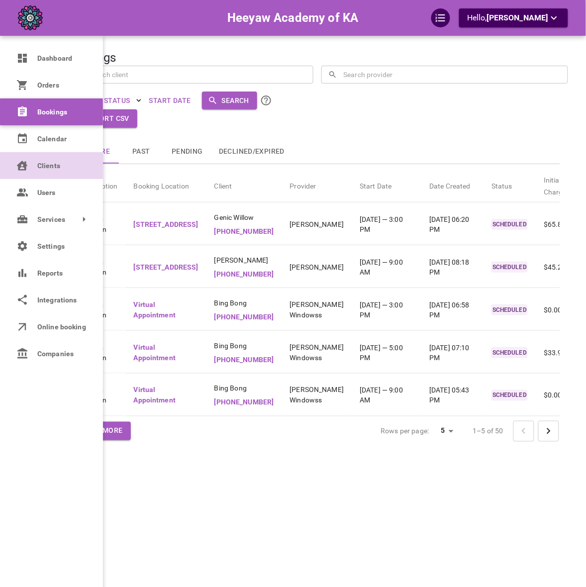
click at [40, 174] on link "Clients" at bounding box center [51, 165] width 103 height 27
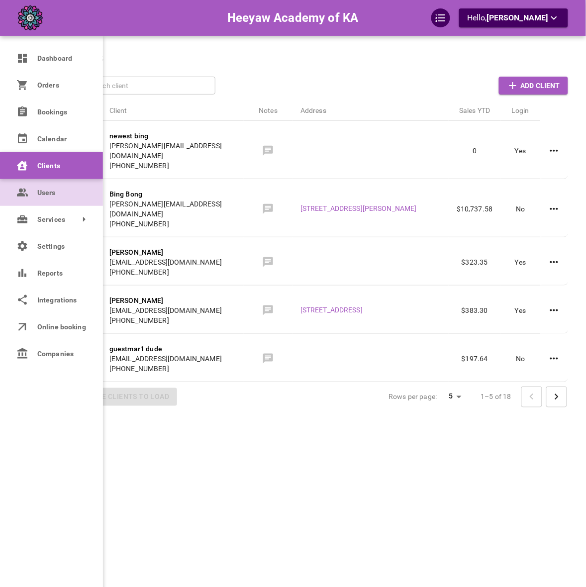
click at [27, 192] on icon at bounding box center [22, 193] width 12 height 12
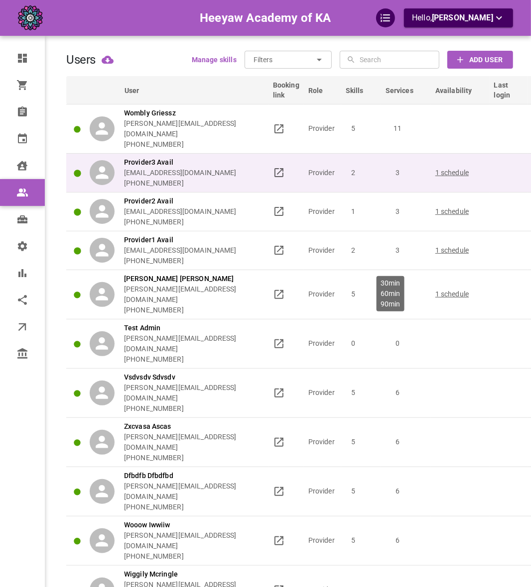
scroll to position [0, 11]
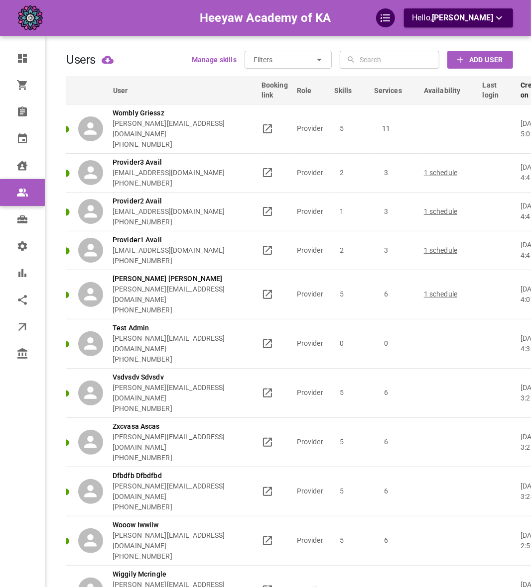
click at [149, 61] on div "Users Manage skills Filters ​ ​ ​ ​ Add User" at bounding box center [289, 60] width 447 height 18
click at [127, 51] on div "Users Manage skills Filters ​ ​ ​ ​ Add User" at bounding box center [289, 60] width 447 height 18
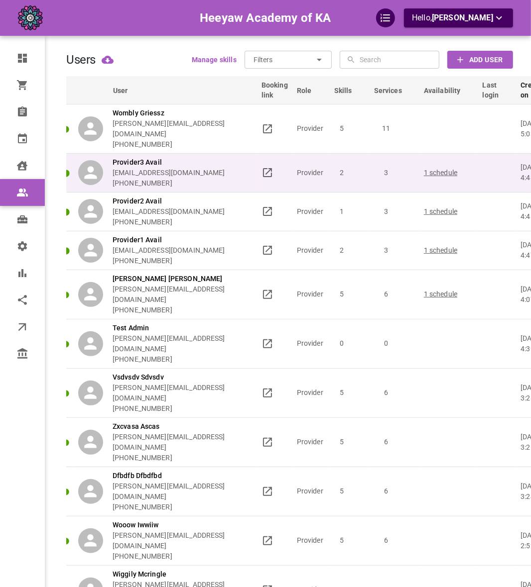
click at [195, 168] on p "[EMAIL_ADDRESS][DOMAIN_NAME]" at bounding box center [169, 173] width 113 height 10
click at [232, 178] on div "Provider3 Avail omar+heeyawpa3@gomarketbox.com +14168360759" at bounding box center [165, 172] width 174 height 31
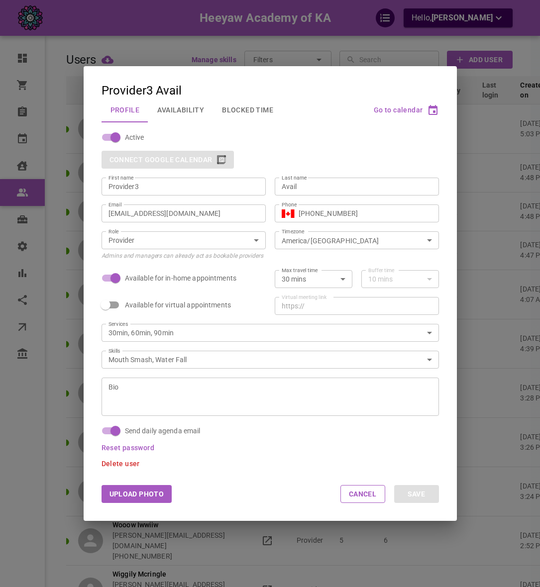
click at [173, 202] on div "Email omar+heeyawpa3@gomarketbox.com Email" at bounding box center [179, 209] width 173 height 27
click at [172, 209] on input "[EMAIL_ADDRESS][DOMAIN_NAME]" at bounding box center [184, 214] width 150 height 10
click at [476, 279] on div "Provider3 Avail Profile Availability Blocked Time Go to calendar Active Connect…" at bounding box center [270, 293] width 540 height 587
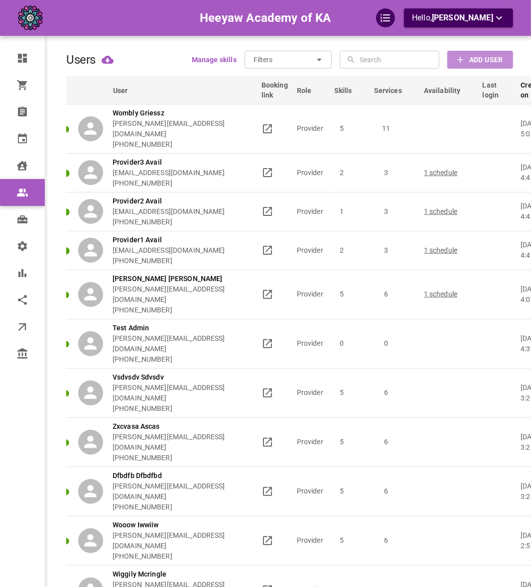
click at [476, 67] on button "Add User" at bounding box center [480, 60] width 66 height 18
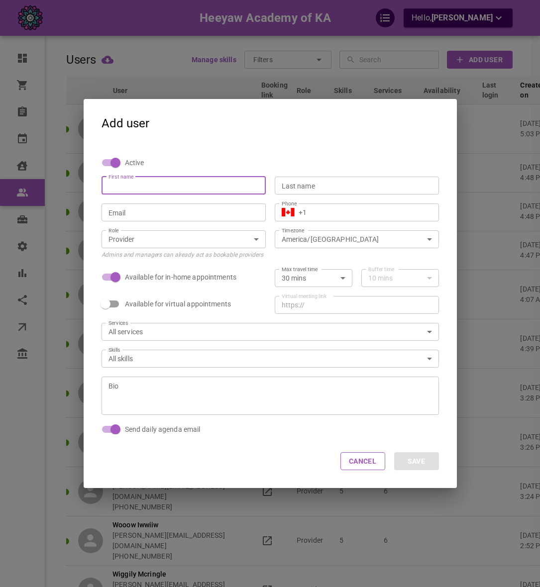
click at [190, 181] on input "First name" at bounding box center [184, 186] width 150 height 10
type input "Provider4"
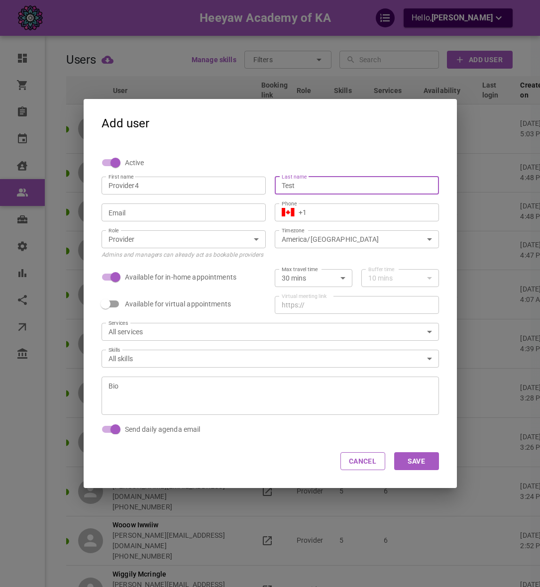
type input "Test"
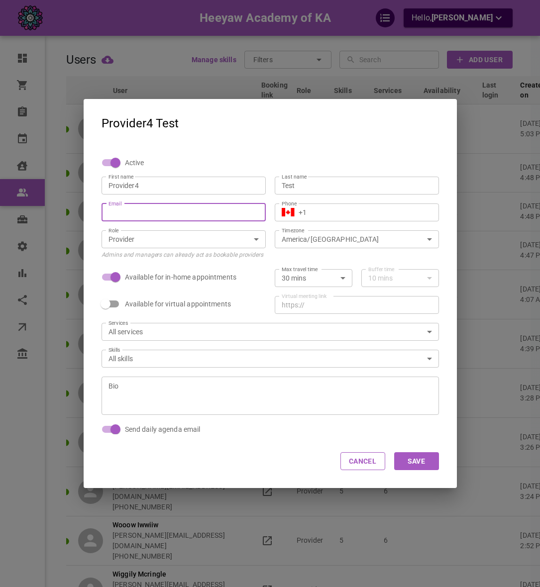
paste input "[EMAIL_ADDRESS][DOMAIN_NAME]"
type input "[EMAIL_ADDRESS][DOMAIN_NAME]"
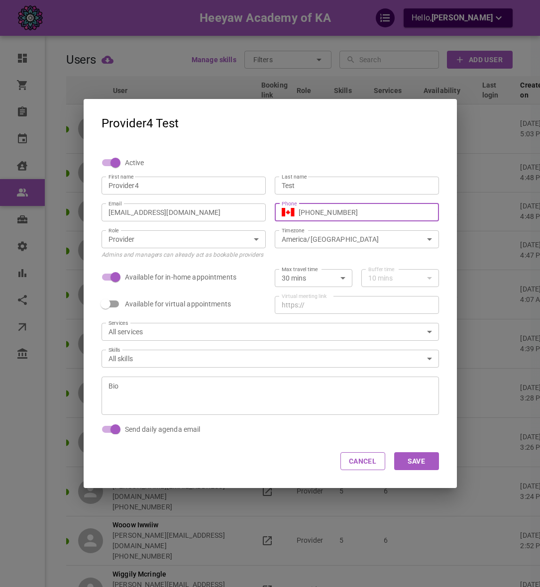
type input "[PHONE_NUMBER]"
click at [313, 262] on div "Max travel time 30 mins 30 Max travel time Buffer time 10 mins 10 Buffer time" at bounding box center [352, 273] width 173 height 27
click at [431, 453] on button "Save" at bounding box center [416, 462] width 45 height 18
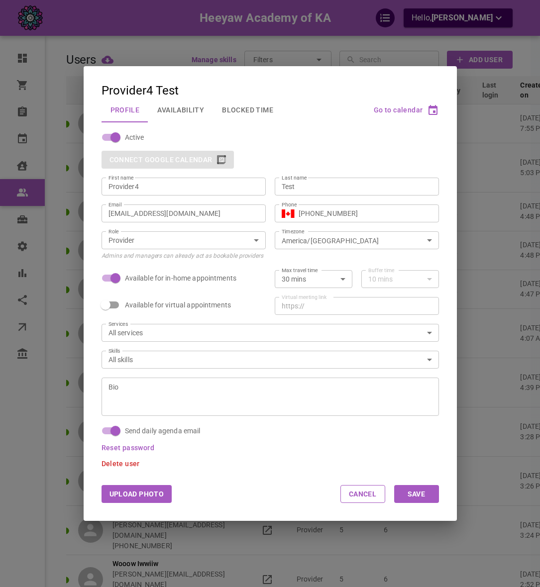
click at [282, 49] on div "Provider4 Test Profile Availability Blocked Time Go to calendar Active Connect …" at bounding box center [270, 293] width 540 height 587
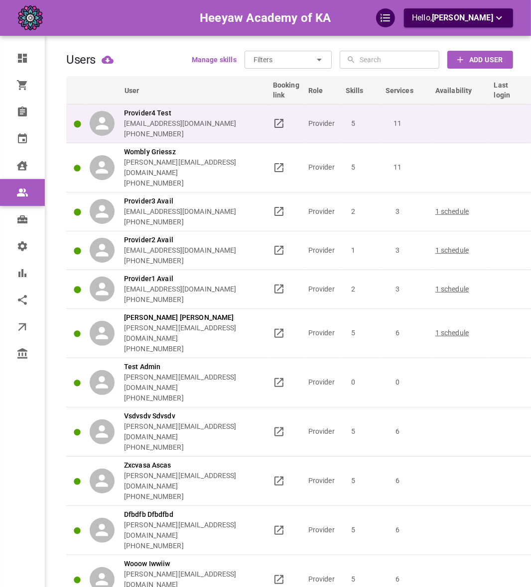
click at [496, 130] on td at bounding box center [508, 123] width 38 height 39
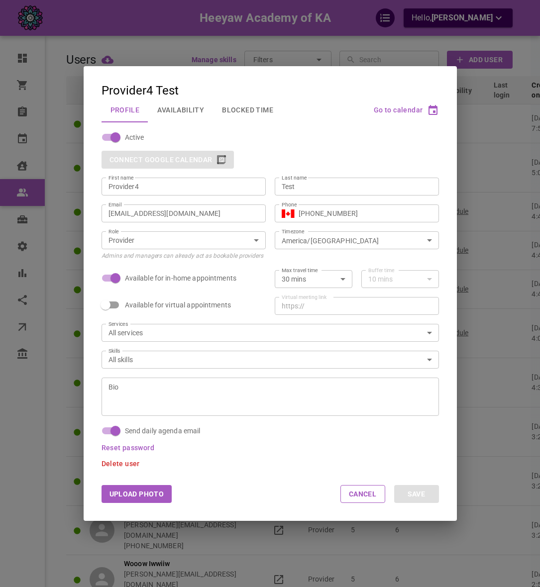
click at [193, 114] on button "Availability" at bounding box center [180, 110] width 65 height 26
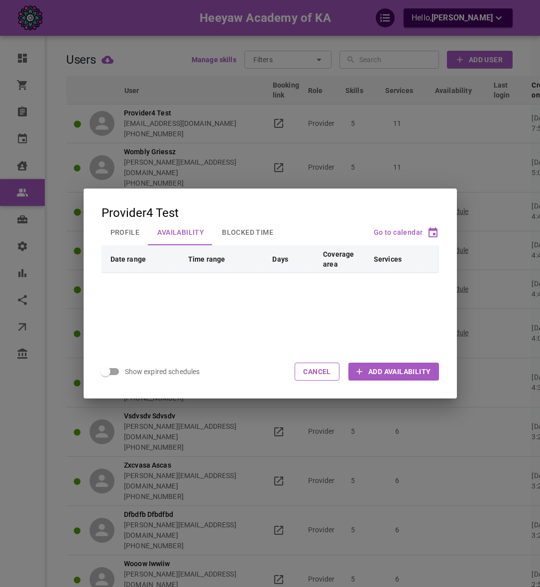
click at [255, 148] on div "Provider4 Test Profile Availability Blocked Time Go to calendar Date range Time…" at bounding box center [270, 293] width 540 height 587
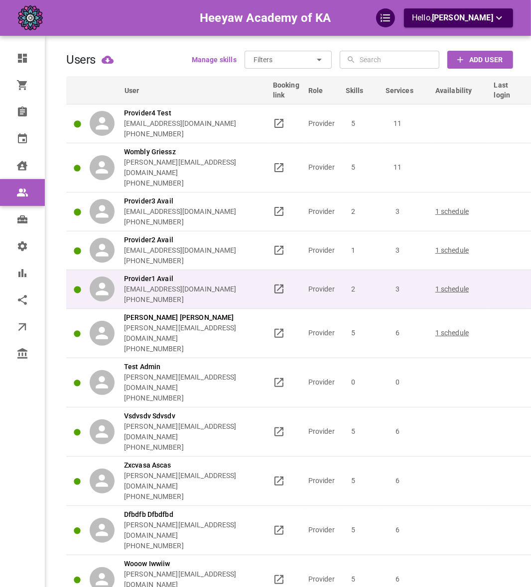
click at [511, 276] on td at bounding box center [508, 289] width 38 height 39
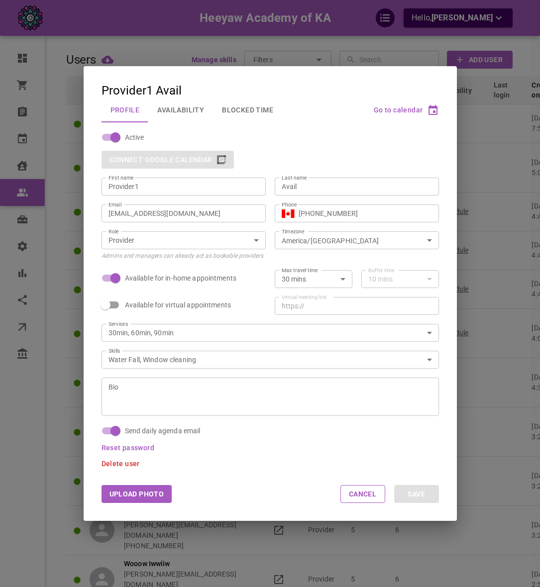
click at [175, 112] on button "Availability" at bounding box center [180, 110] width 65 height 26
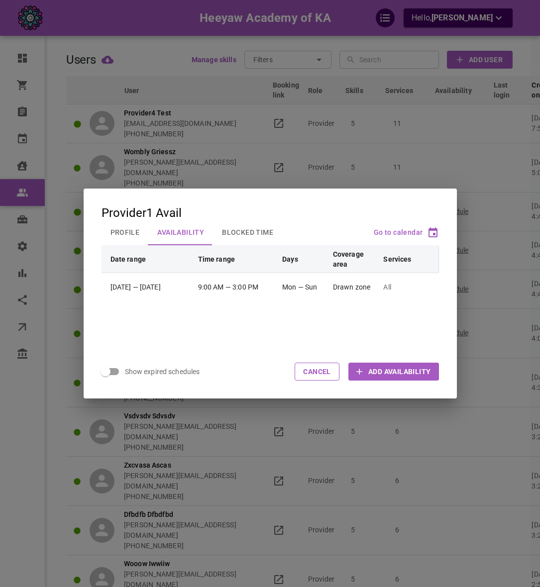
click at [254, 201] on h2 "Provider1 Avail Profile Availability Blocked Time Go to calendar" at bounding box center [270, 217] width 373 height 57
click at [262, 129] on div "Provider1 Avail Profile Availability Blocked Time Go to calendar Date range Tim…" at bounding box center [270, 293] width 540 height 587
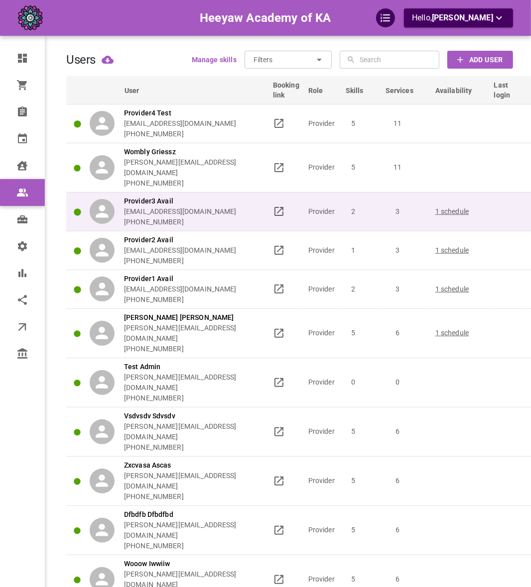
click at [236, 196] on p "Provider3 Avail" at bounding box center [180, 201] width 113 height 10
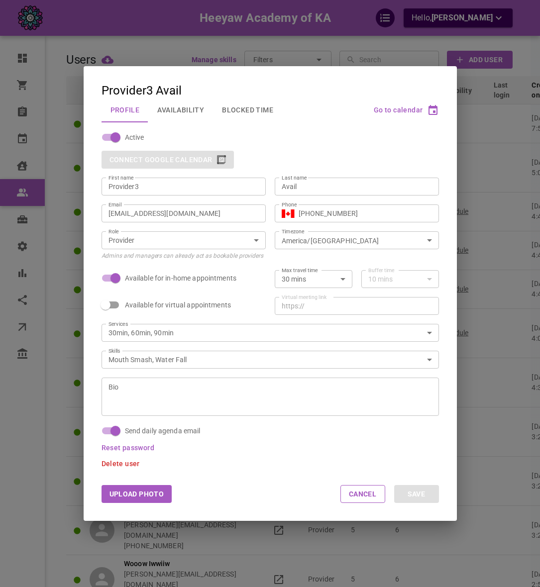
click at [166, 46] on div "Provider3 Avail Profile Availability Blocked Time Go to calendar Active Connect…" at bounding box center [270, 293] width 540 height 587
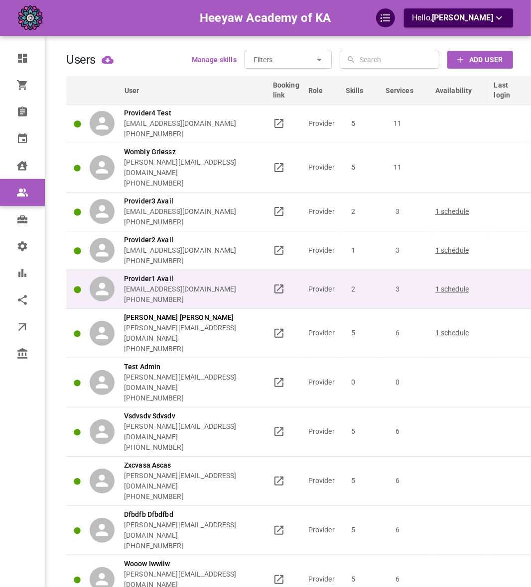
click at [254, 277] on div "Provider1 Avail [EMAIL_ADDRESS][DOMAIN_NAME] [PHONE_NUMBER]" at bounding box center [177, 289] width 174 height 31
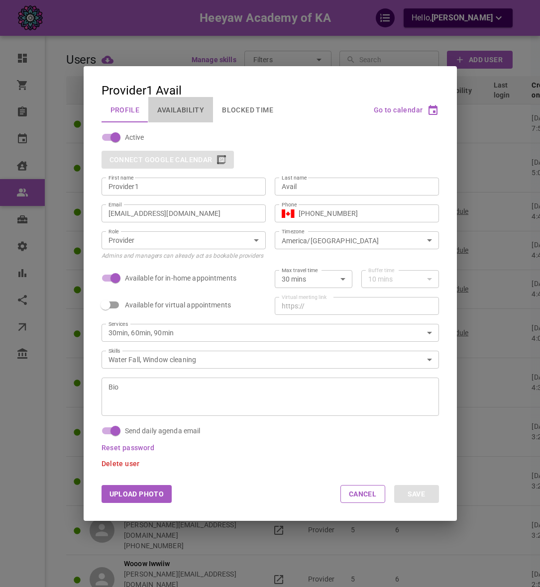
click at [170, 112] on button "Availability" at bounding box center [180, 110] width 65 height 26
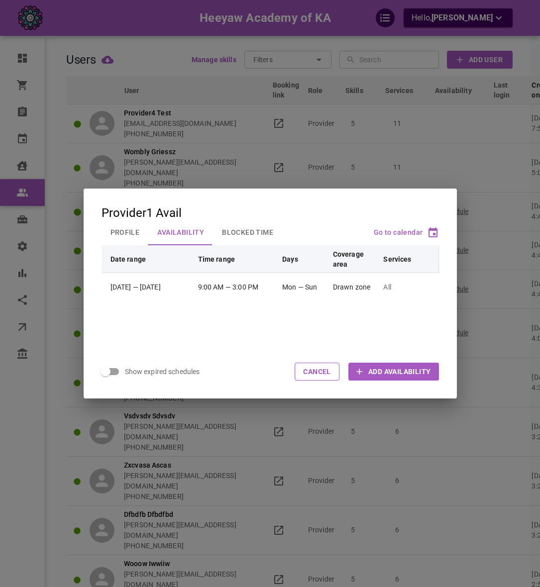
click at [327, 153] on div "Provider1 Avail Profile Availability Blocked Time Go to calendar Date range Tim…" at bounding box center [270, 293] width 540 height 587
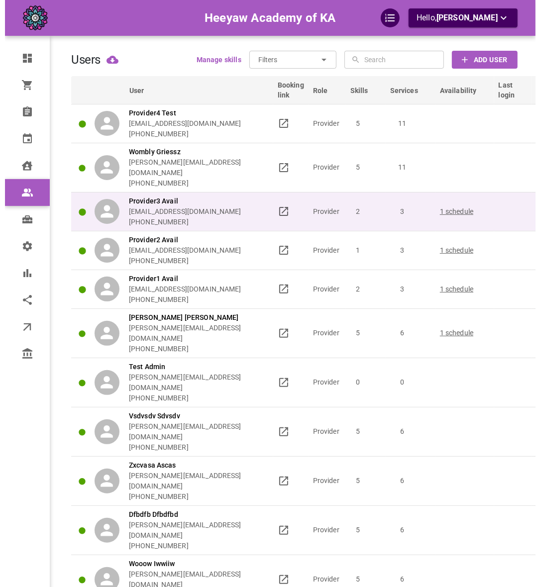
scroll to position [0, 11]
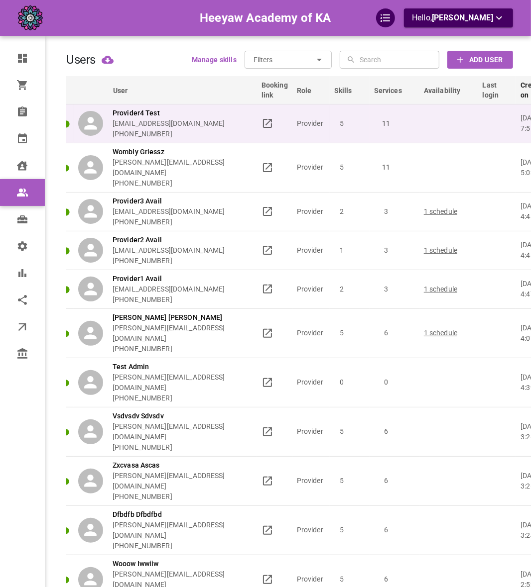
click at [215, 123] on p "[EMAIL_ADDRESS][DOMAIN_NAME]" at bounding box center [169, 123] width 113 height 10
click at [219, 111] on p "Provider4 Test" at bounding box center [169, 113] width 113 height 10
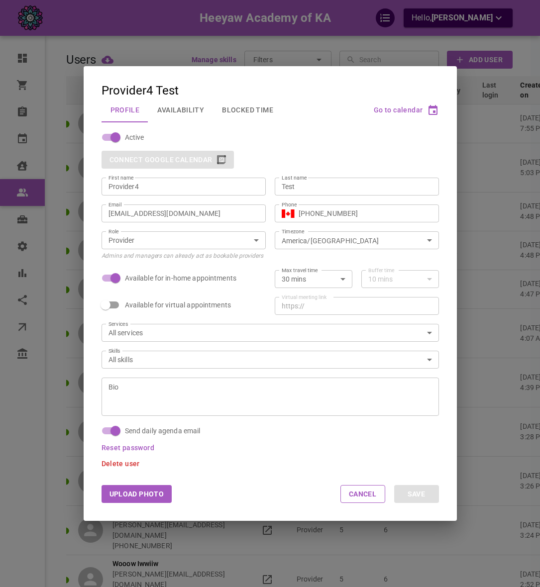
click at [163, 107] on button "Availability" at bounding box center [180, 110] width 65 height 26
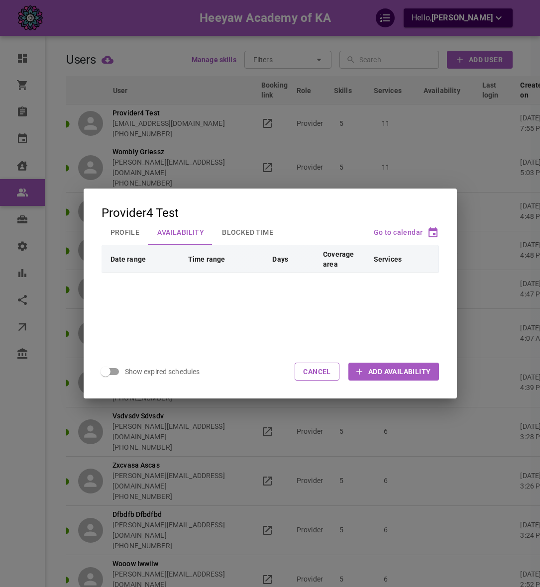
click at [358, 362] on div "Show expired schedules Cancel Add Availability" at bounding box center [270, 372] width 373 height 54
click at [360, 364] on button "Add Availability" at bounding box center [393, 372] width 90 height 18
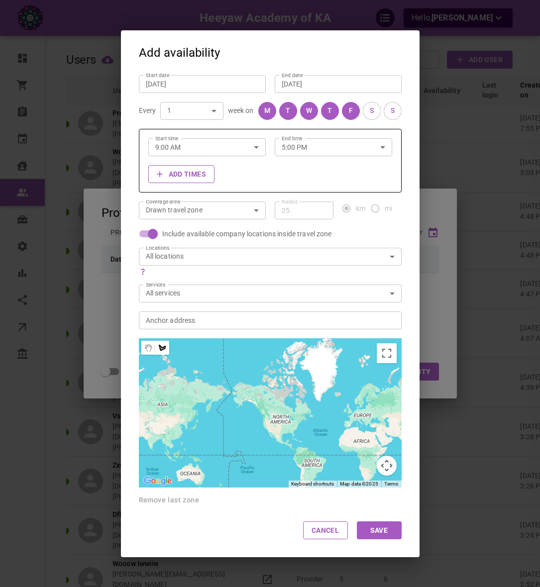
click at [364, 108] on button "S" at bounding box center [372, 111] width 18 height 18
click at [384, 111] on button "S" at bounding box center [393, 111] width 18 height 18
click at [317, 147] on input "5:00 PM" at bounding box center [323, 147] width 96 height 26
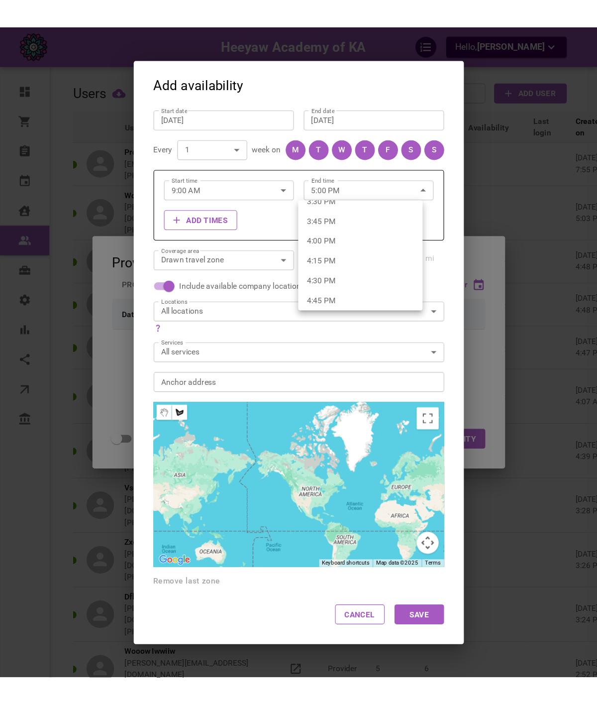
scroll to position [1181, 0]
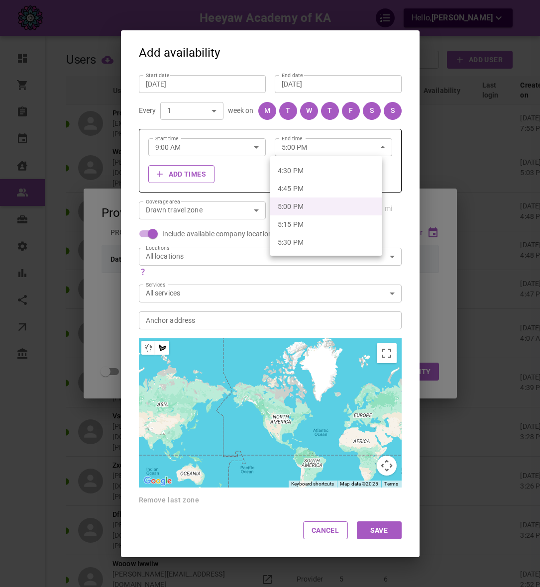
click at [261, 176] on div at bounding box center [270, 293] width 540 height 587
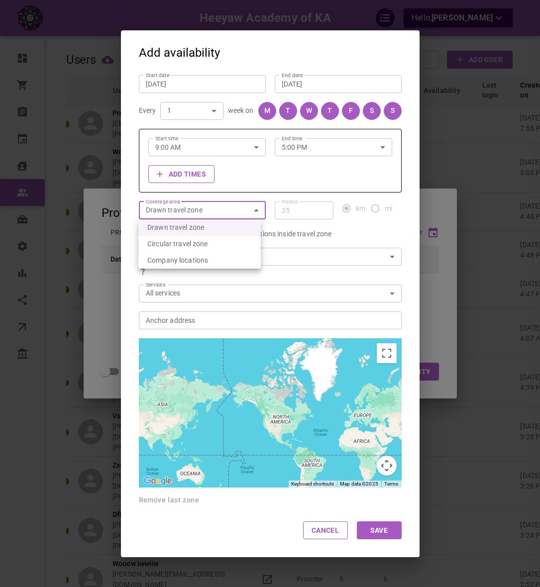
click at [279, 278] on div at bounding box center [270, 293] width 540 height 587
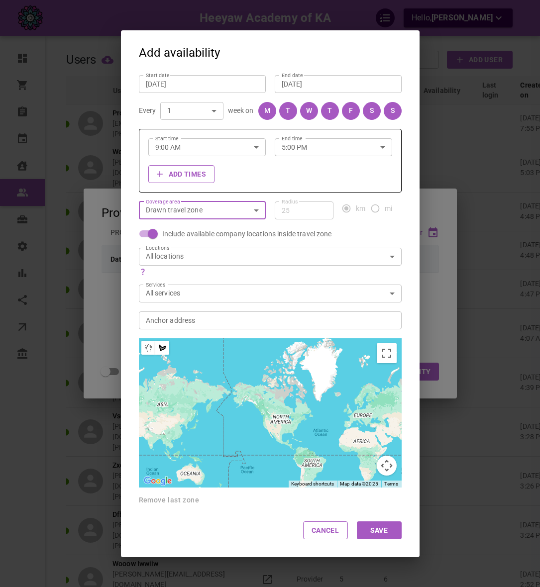
click at [243, 318] on input "Anchor address Anchor address" at bounding box center [264, 320] width 247 height 12
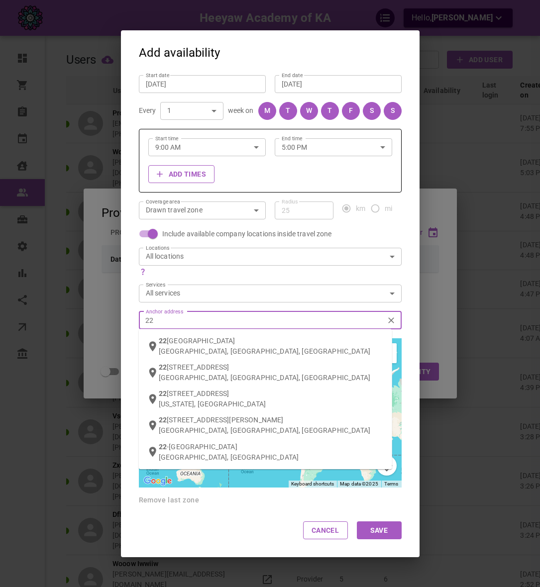
type input "2"
type input "1111 [PERSON_NAME]"
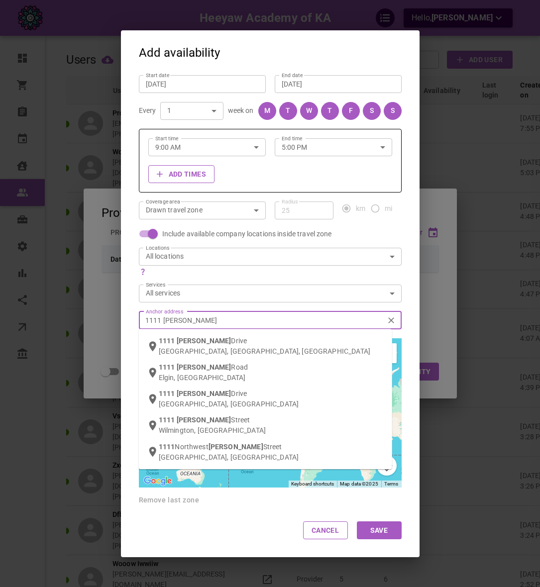
click at [240, 339] on div "[STREET_ADDRESS][PERSON_NAME]" at bounding box center [272, 346] width 226 height 20
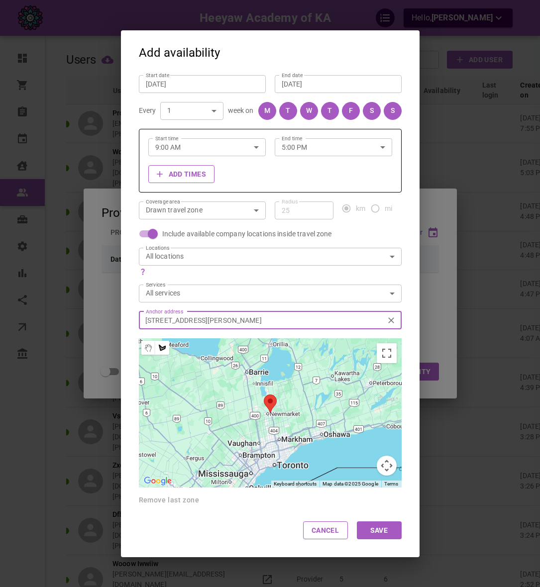
type input "[STREET_ADDRESS][PERSON_NAME]"
click at [206, 399] on div at bounding box center [269, 413] width 253 height 149
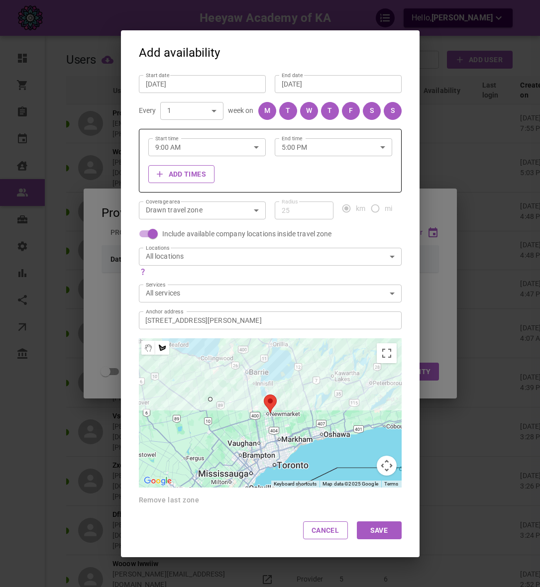
drag, startPoint x: 326, startPoint y: 369, endPoint x: 329, endPoint y: 389, distance: 20.1
click at [327, 369] on div at bounding box center [269, 413] width 253 height 149
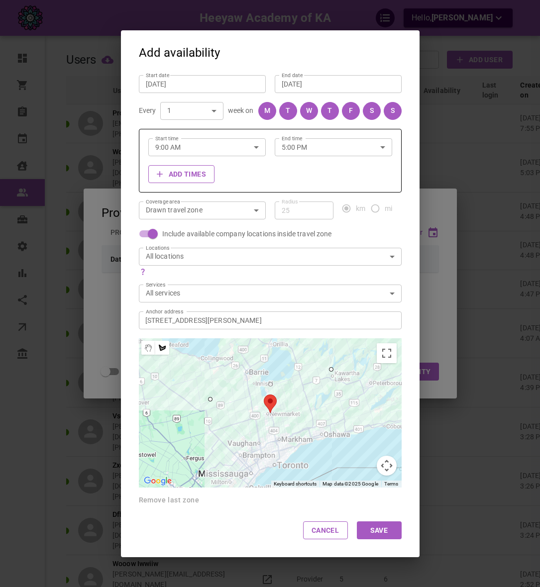
click at [342, 466] on div at bounding box center [269, 413] width 253 height 149
click at [231, 484] on div at bounding box center [269, 413] width 253 height 149
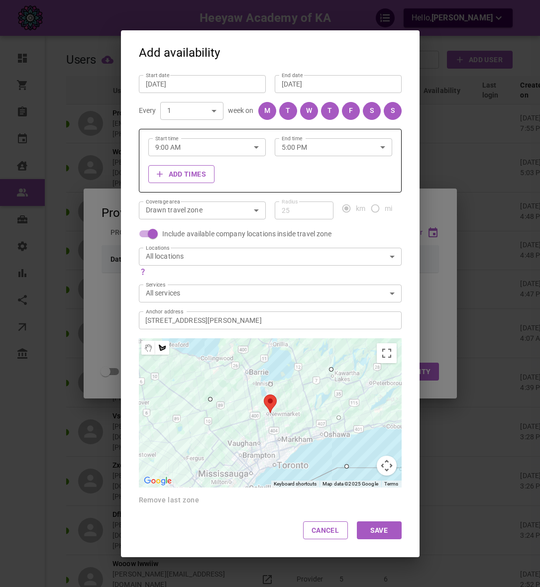
click at [190, 431] on div at bounding box center [269, 413] width 253 height 149
click at [206, 398] on div at bounding box center [269, 413] width 253 height 149
click at [385, 535] on button "Save" at bounding box center [379, 531] width 45 height 18
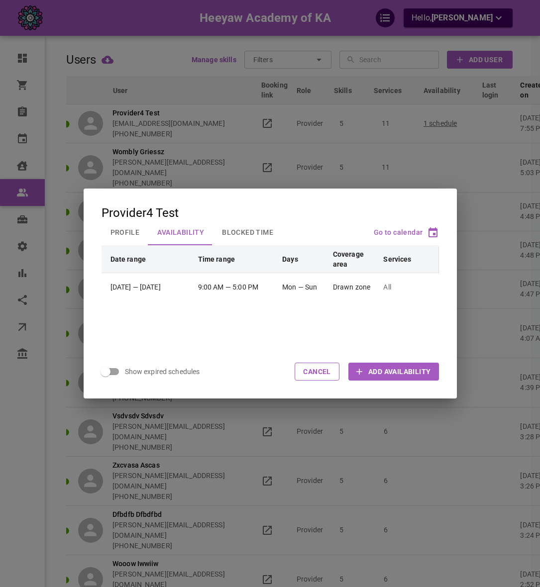
click at [177, 382] on div "Show expired schedules Cancel Add Availability" at bounding box center [270, 372] width 373 height 54
click at [216, 458] on div "Provider4 Test Profile Availability Blocked Time Go to calendar Date range Time…" at bounding box center [270, 293] width 540 height 587
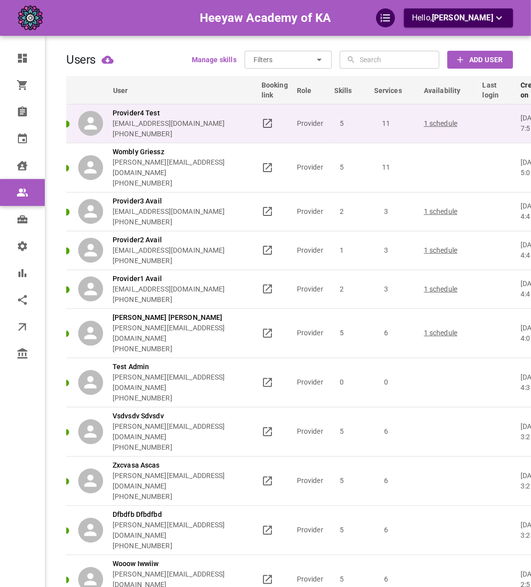
click at [380, 130] on td "11" at bounding box center [394, 123] width 50 height 39
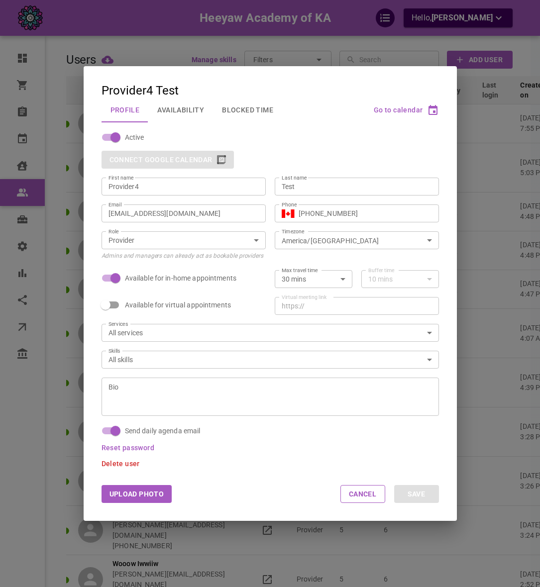
drag, startPoint x: 118, startPoint y: 104, endPoint x: 133, endPoint y: 112, distance: 16.7
click at [123, 108] on button "Profile" at bounding box center [125, 110] width 47 height 26
click at [192, 113] on button "Availability" at bounding box center [180, 110] width 65 height 26
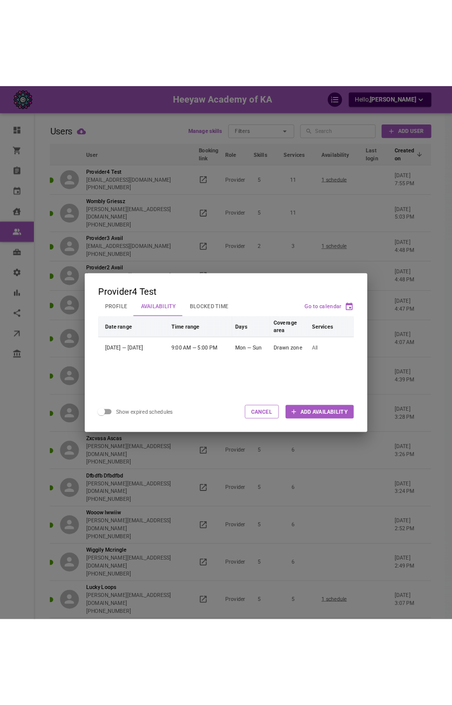
scroll to position [0, 5]
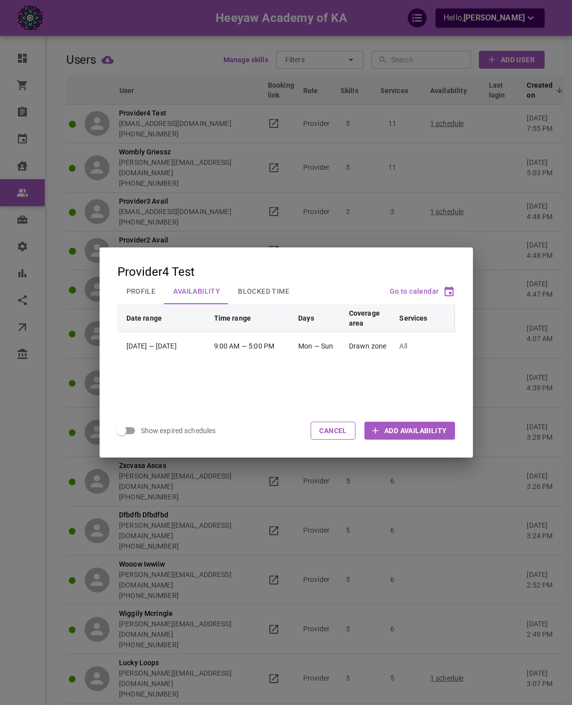
click at [244, 397] on div "Date range Time range Days Coverage area Services Aug 10, 2025 — [DATE] 9:00 AM…" at bounding box center [286, 354] width 373 height 100
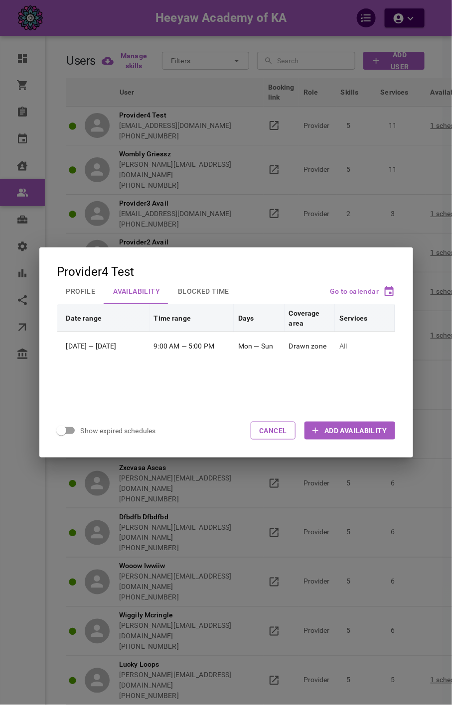
click at [227, 172] on div "Provider4 Test Profile Availability Blocked Time Go to calendar Date range Time…" at bounding box center [226, 352] width 452 height 705
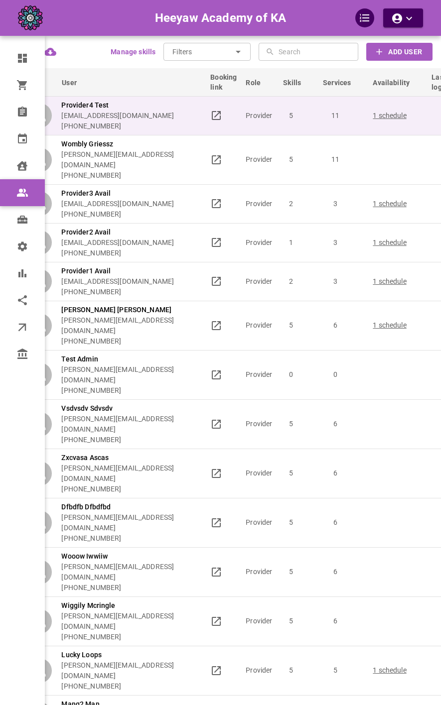
click at [174, 111] on p "Provider4 Test" at bounding box center [117, 105] width 113 height 10
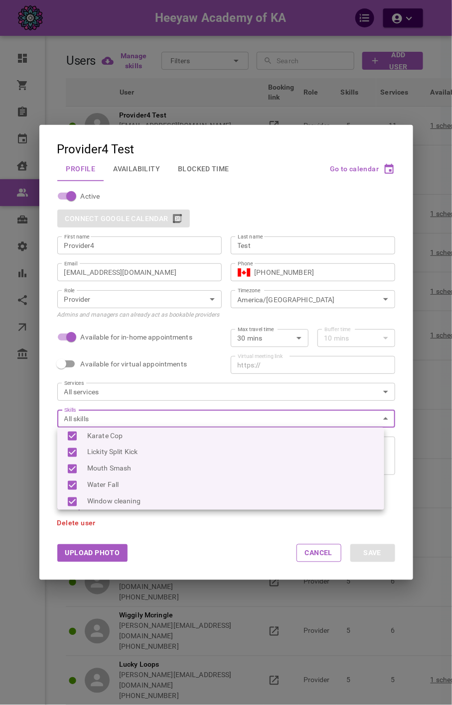
click at [130, 420] on body "Heeyaw Academy of KA Dashboard Orders Bookings Calendar Clients Users Services …" at bounding box center [226, 671] width 452 height 1343
click at [130, 394] on div at bounding box center [226, 352] width 452 height 705
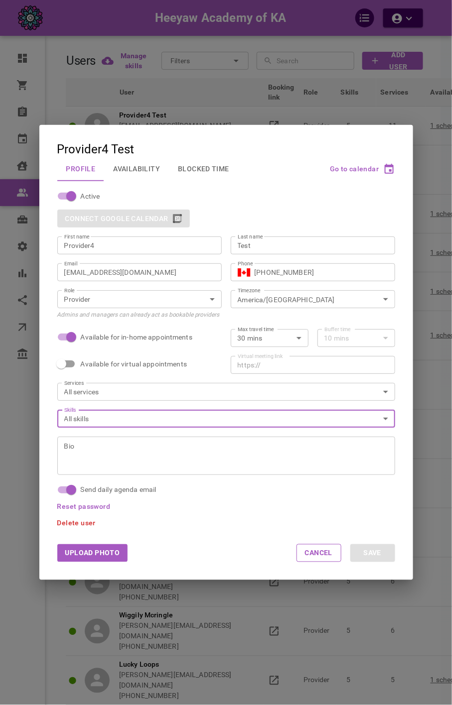
click at [131, 391] on body "Heeyaw Academy of KA Dashboard Orders Bookings Calendar Clients Users Services …" at bounding box center [226, 671] width 452 height 1343
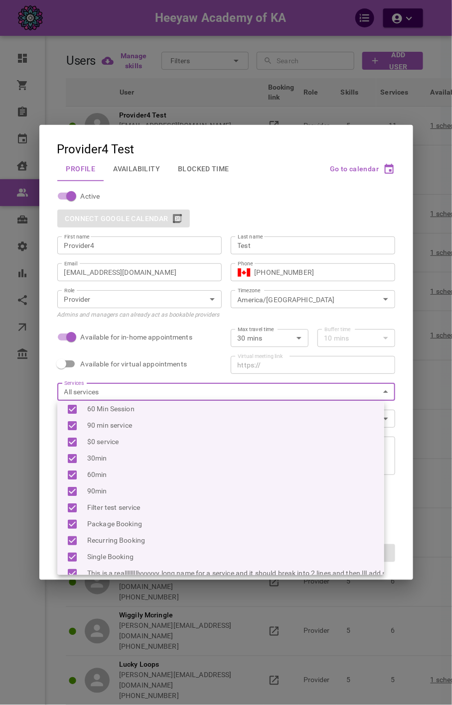
scroll to position [6, 0]
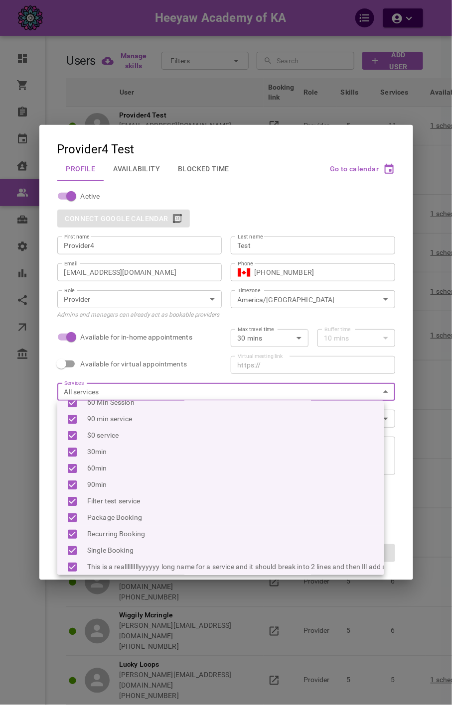
click at [128, 167] on div at bounding box center [226, 352] width 452 height 705
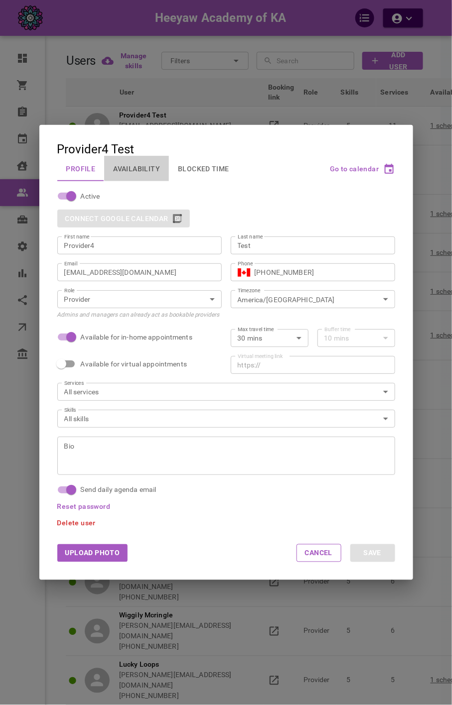
click at [136, 167] on button "Availability" at bounding box center [136, 169] width 65 height 26
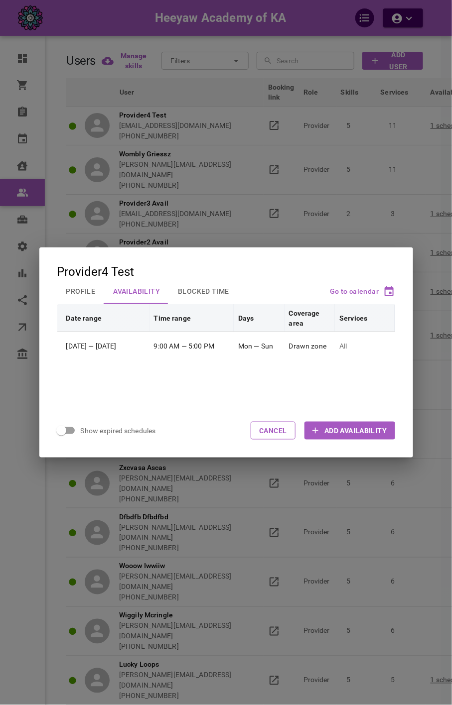
click at [357, 349] on p "All" at bounding box center [362, 346] width 46 height 10
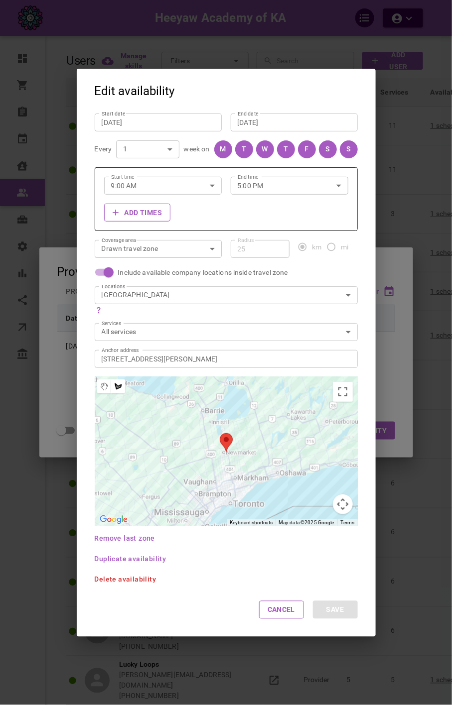
click at [174, 305] on div "Locations [GEOGRAPHIC_DATA] 5ff2caba-4ba7-427f-8fc7-348a37bdaf93 Locations" at bounding box center [226, 300] width 263 height 28
click at [409, 381] on div "Edit availability Start date [DATE] Start date End date [DATE] End date Every 1…" at bounding box center [226, 352] width 452 height 705
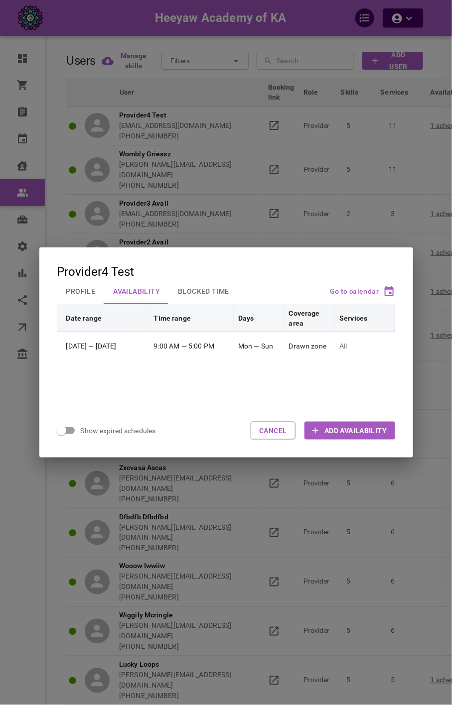
click at [223, 556] on div "Provider4 Test Profile Availability Blocked Time Go to calendar Date range Time…" at bounding box center [226, 352] width 452 height 705
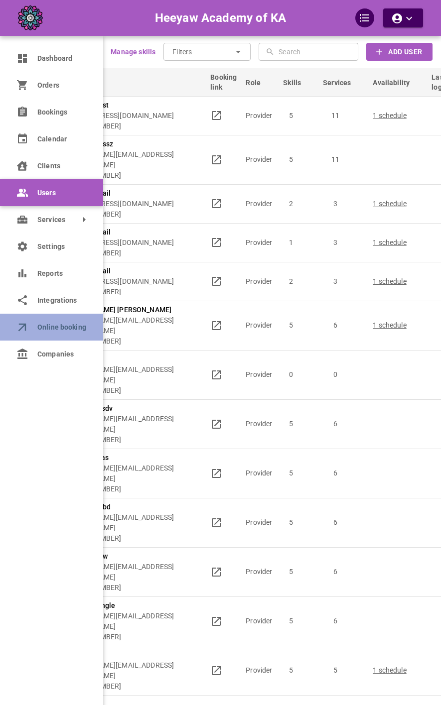
click at [19, 323] on icon at bounding box center [22, 327] width 14 height 14
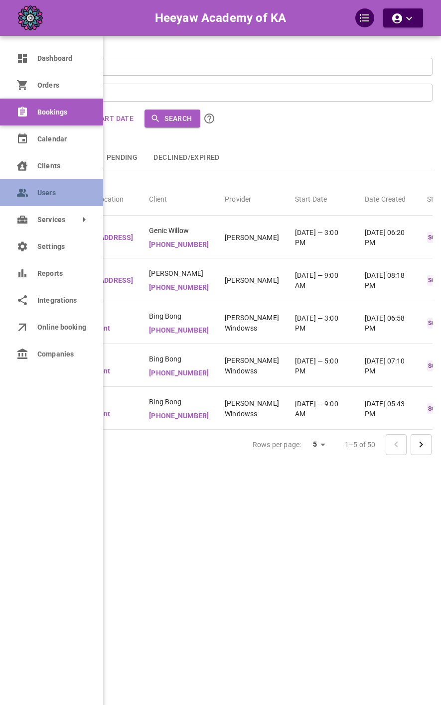
click at [26, 195] on icon at bounding box center [26, 194] width 3 height 3
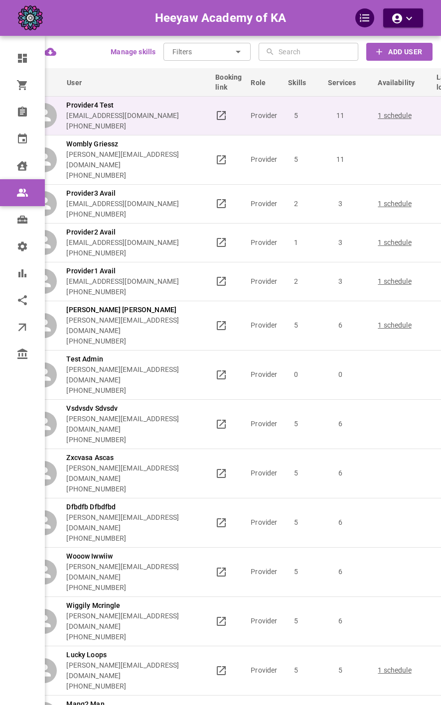
click at [206, 131] on div "Provider4 Test [EMAIL_ADDRESS][DOMAIN_NAME] [PHONE_NUMBER]" at bounding box center [119, 115] width 174 height 31
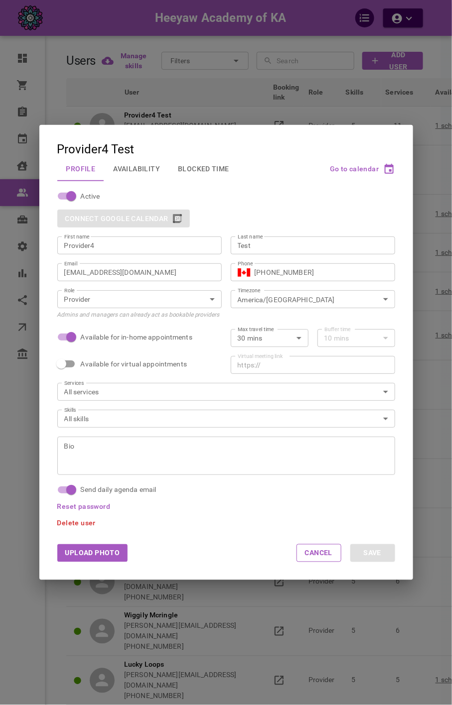
click at [139, 179] on button "Availability" at bounding box center [136, 169] width 65 height 26
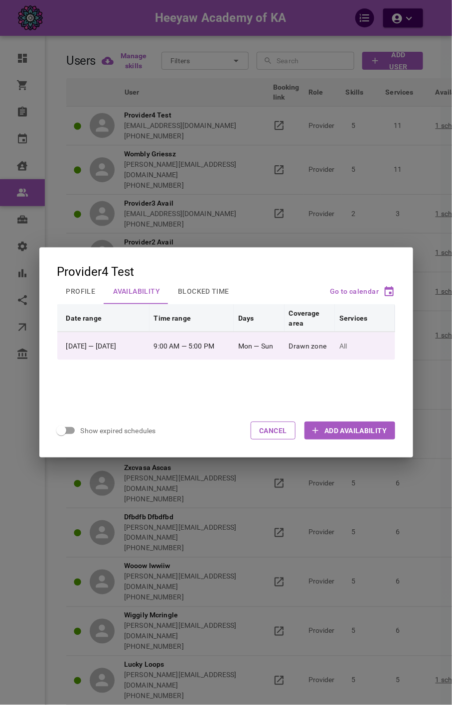
click at [234, 338] on td "9:00 AM — 5:00 PM" at bounding box center [191, 346] width 85 height 28
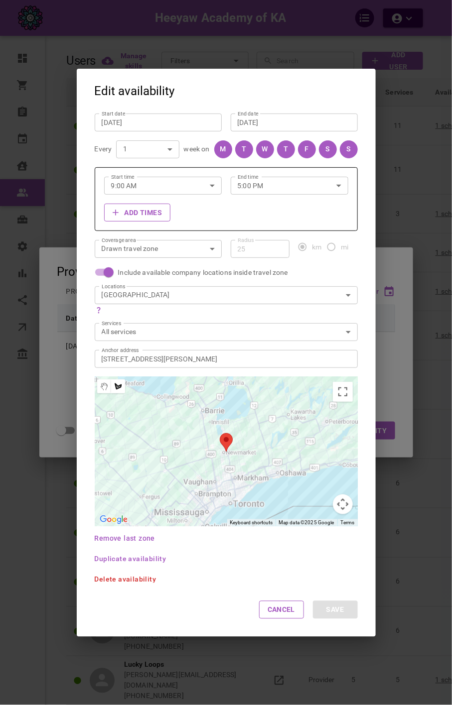
click at [181, 120] on input "[DATE]" at bounding box center [158, 122] width 113 height 10
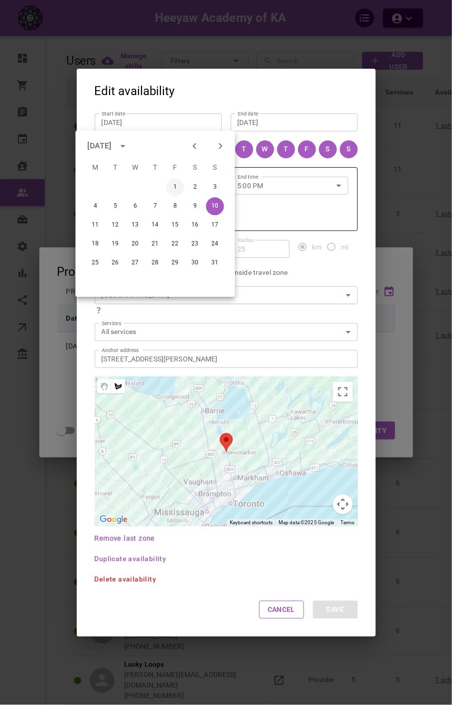
click at [177, 187] on button "1" at bounding box center [175, 188] width 18 height 18
type input "[DATE]"
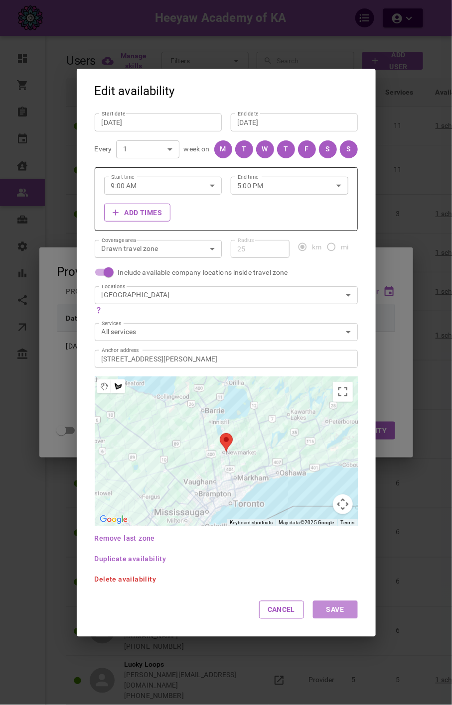
click at [344, 587] on button "Save" at bounding box center [335, 610] width 45 height 18
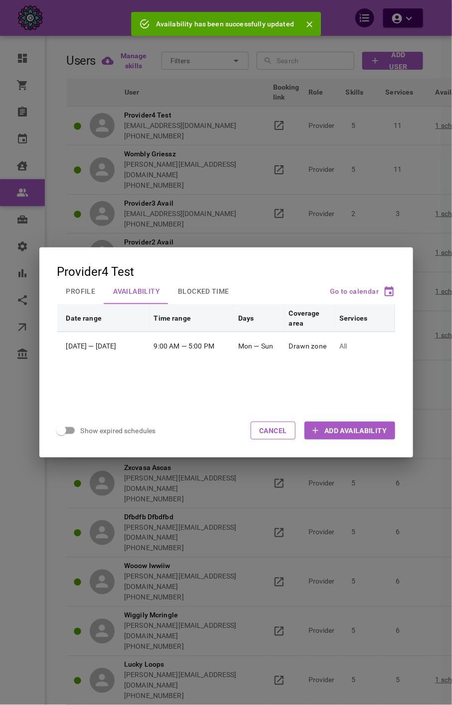
click at [354, 127] on div "Provider4 Test Profile Availability Blocked Time Go to calendar Date range Time…" at bounding box center [226, 352] width 452 height 705
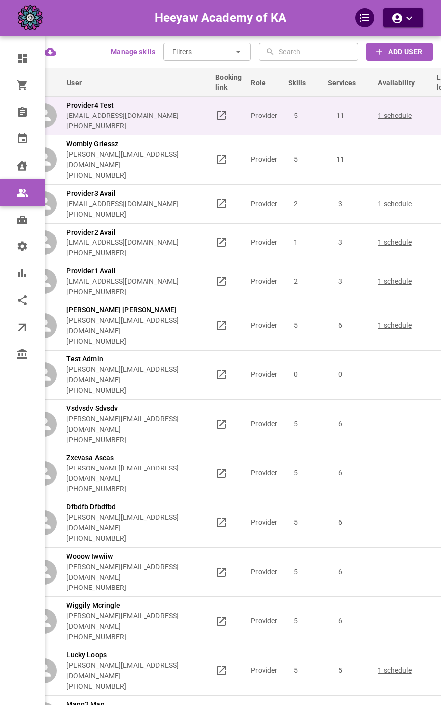
click at [179, 131] on p "[PHONE_NUMBER]" at bounding box center [122, 126] width 113 height 10
click at [179, 111] on p "Provider4 Test" at bounding box center [122, 105] width 113 height 10
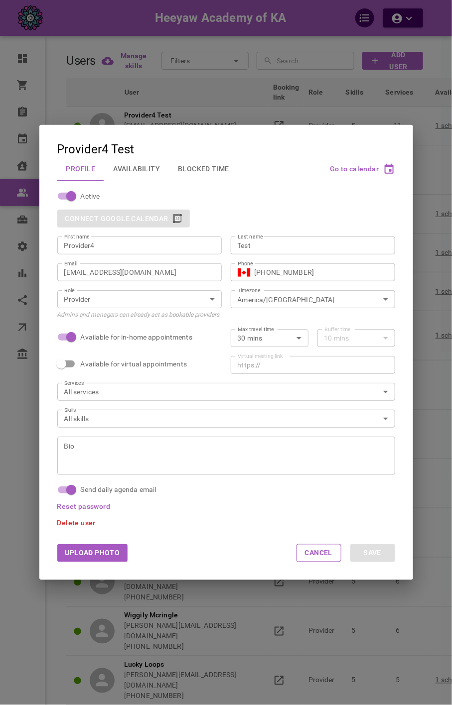
click at [164, 267] on input "[EMAIL_ADDRESS][DOMAIN_NAME]" at bounding box center [139, 272] width 150 height 10
click at [286, 110] on div "Provider4 Test Profile Availability Blocked Time Go to calendar Active Connect …" at bounding box center [226, 352] width 452 height 705
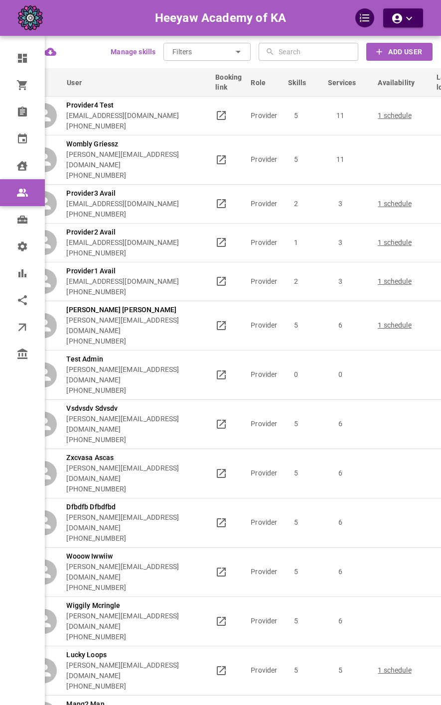
click at [366, 60] on button "Add User" at bounding box center [399, 52] width 66 height 18
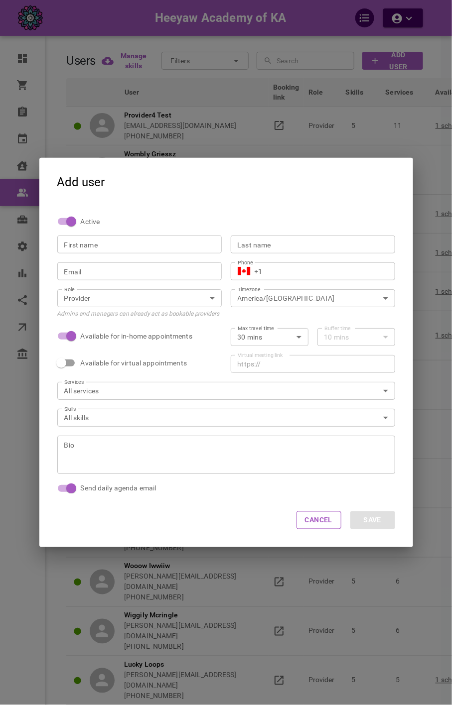
click at [120, 250] on div "First name" at bounding box center [139, 244] width 164 height 18
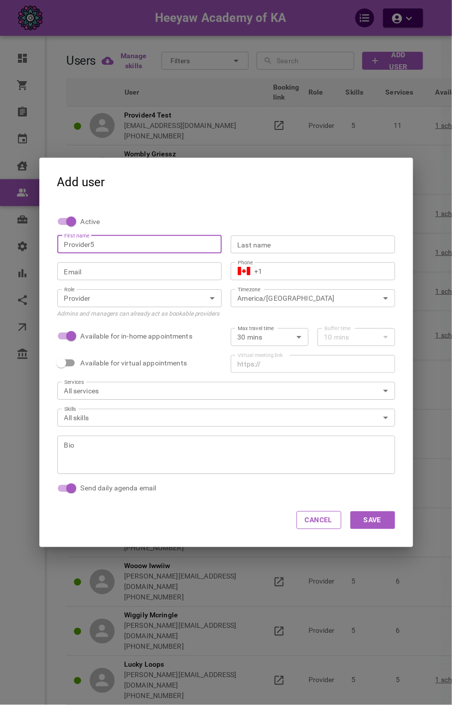
type input "Provider5"
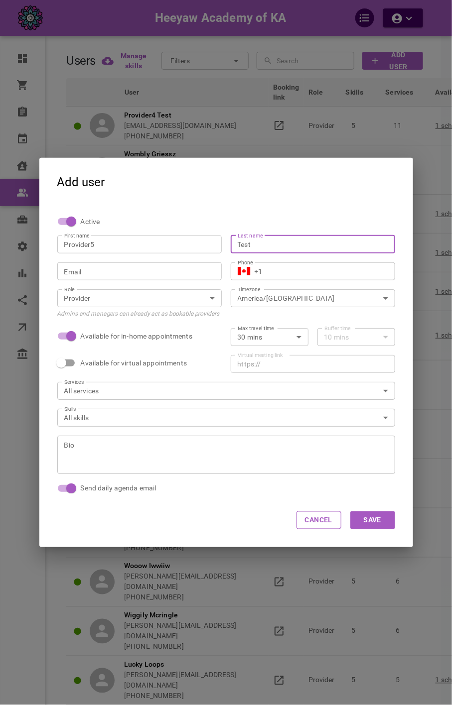
type input "Test"
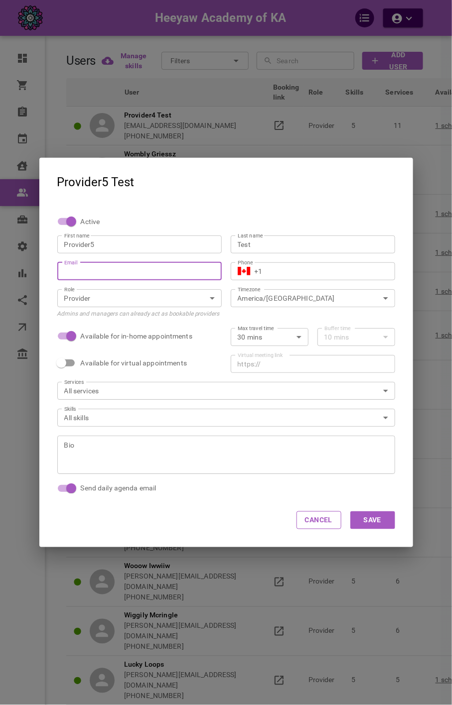
paste input "[EMAIL_ADDRESS][DOMAIN_NAME]"
drag, startPoint x: 118, startPoint y: 271, endPoint x: 119, endPoint y: 285, distance: 14.5
click at [119, 278] on div "[EMAIL_ADDRESS][DOMAIN_NAME] Email" at bounding box center [139, 271] width 164 height 18
type input "[EMAIL_ADDRESS][DOMAIN_NAME]"
click at [293, 271] on input "+1" at bounding box center [320, 271] width 133 height 10
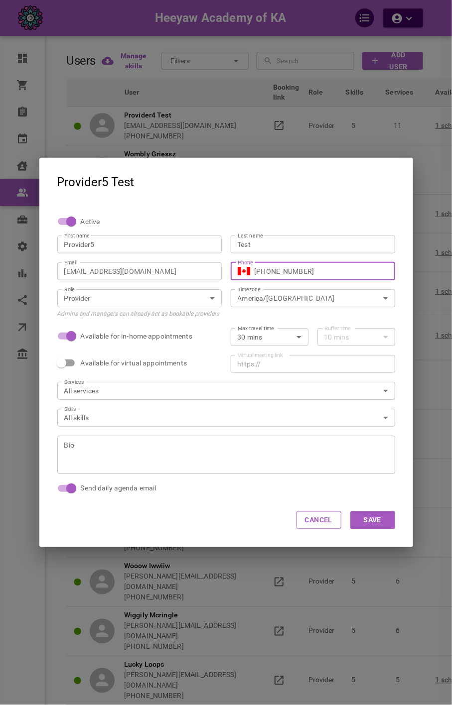
type input "[PHONE_NUMBER]"
click at [366, 520] on button "Save" at bounding box center [372, 520] width 45 height 18
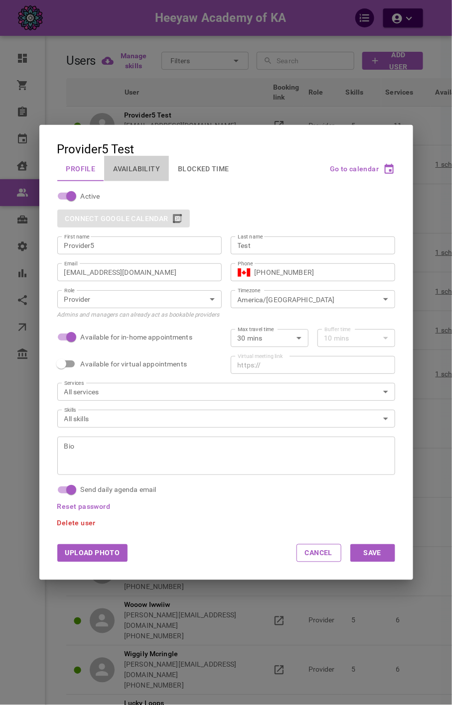
click at [145, 175] on button "Availability" at bounding box center [136, 169] width 65 height 26
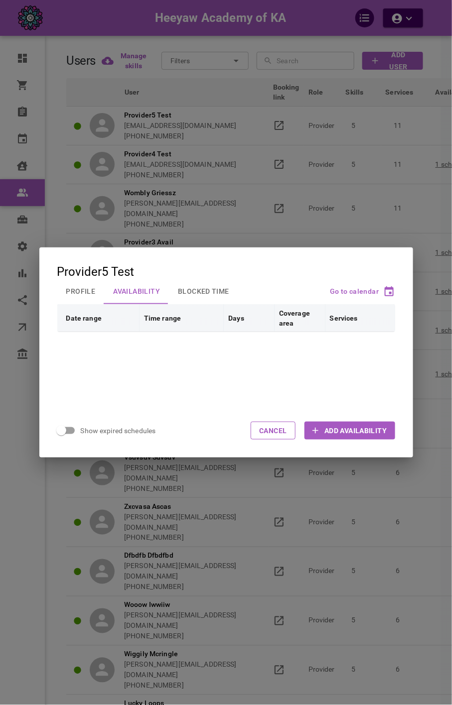
click at [317, 427] on icon "button" at bounding box center [315, 431] width 10 height 10
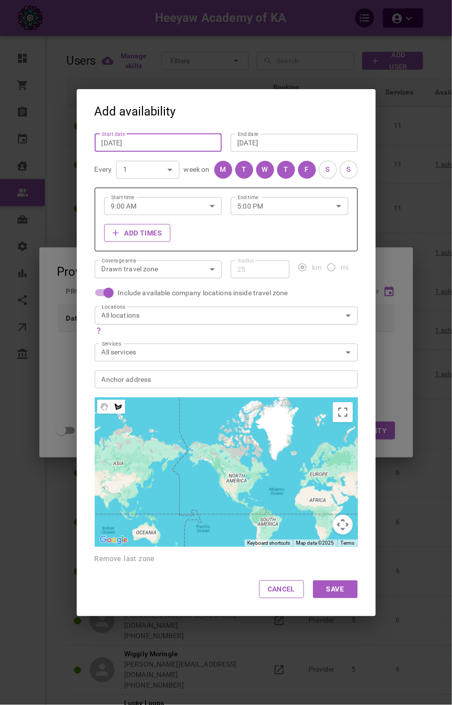
click at [183, 145] on input "[DATE]" at bounding box center [158, 142] width 113 height 10
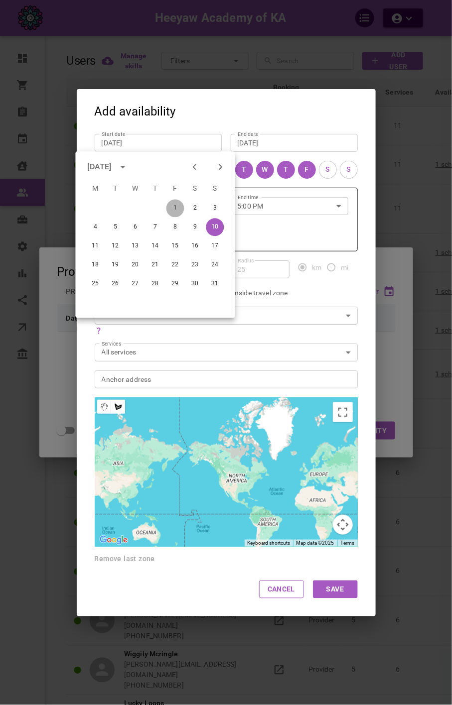
click at [178, 205] on button "1" at bounding box center [175, 209] width 18 height 18
type input "[DATE]"
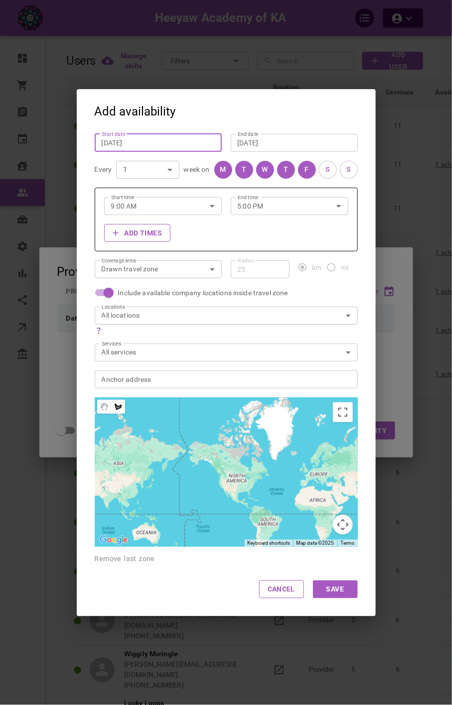
click at [326, 166] on div "S" at bounding box center [328, 169] width 4 height 10
click at [346, 169] on div "S" at bounding box center [348, 169] width 4 height 10
click at [296, 207] on input "5:00 PM" at bounding box center [278, 206] width 96 height 26
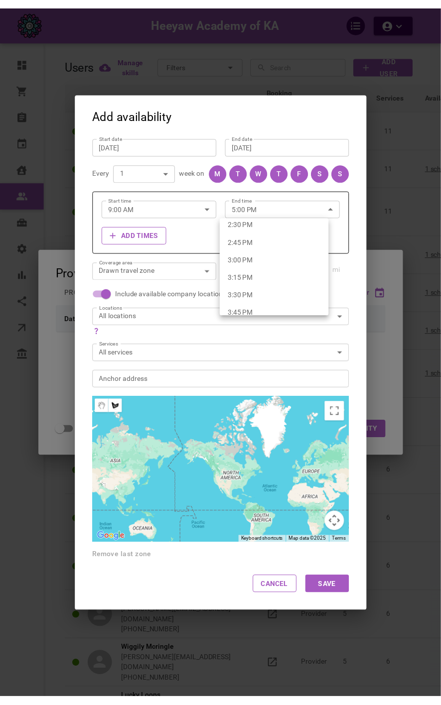
scroll to position [1032, 0]
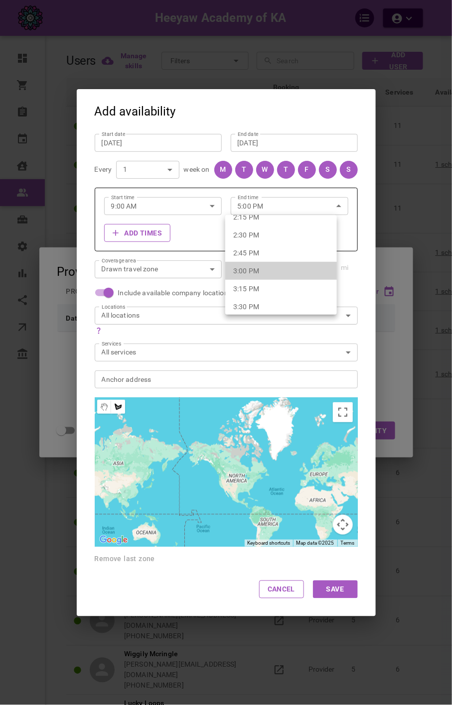
click at [292, 266] on li "3:00 PM" at bounding box center [281, 271] width 112 height 18
type input "3:00 PM"
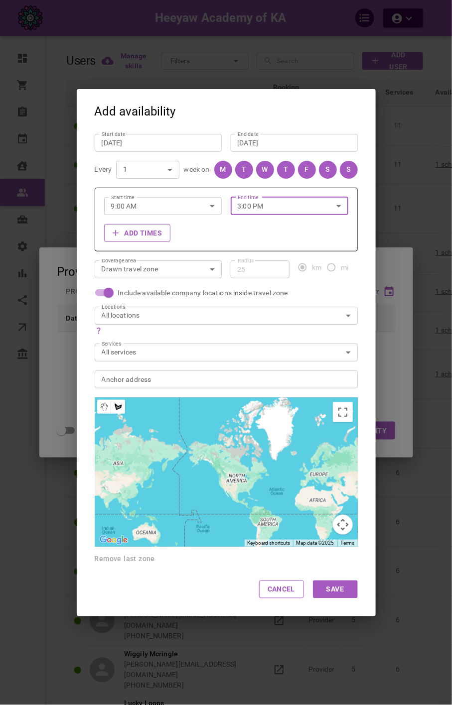
click at [152, 383] on input "Anchor address Anchor address" at bounding box center [220, 379] width 247 height 12
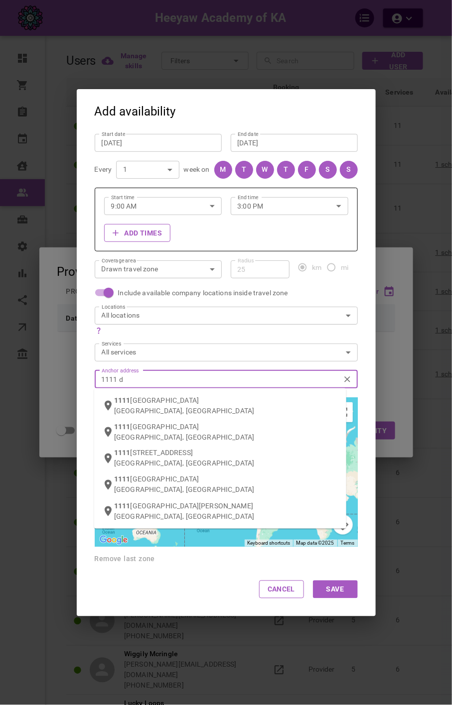
type input "1111 da"
click at [160, 397] on span "vis Drive" at bounding box center [153, 400] width 26 height 8
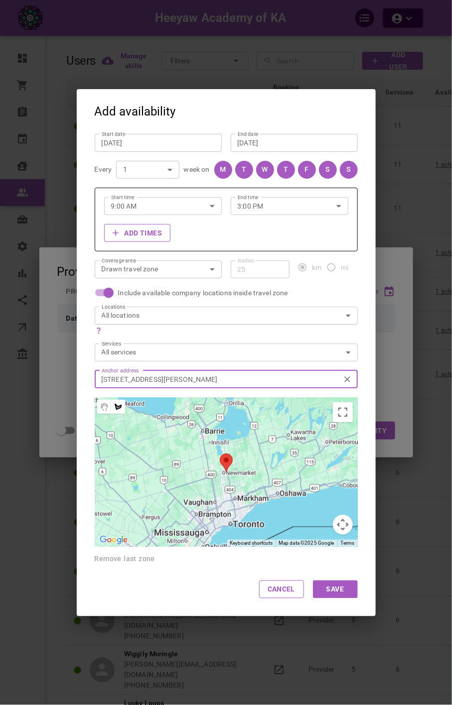
type input "[STREET_ADDRESS][PERSON_NAME]"
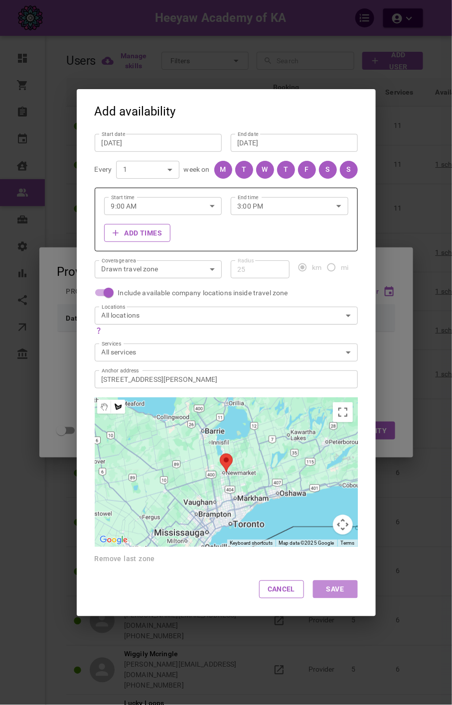
click at [339, 587] on button "Save" at bounding box center [335, 589] width 45 height 18
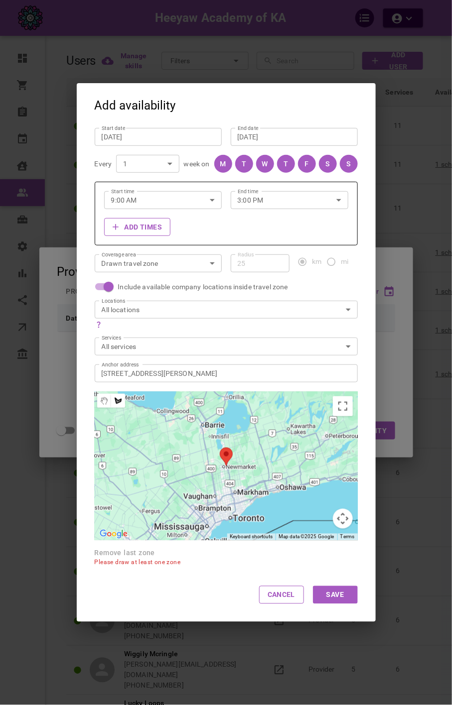
drag, startPoint x: 145, startPoint y: 451, endPoint x: 152, endPoint y: 450, distance: 7.0
click at [148, 451] on div at bounding box center [226, 465] width 263 height 149
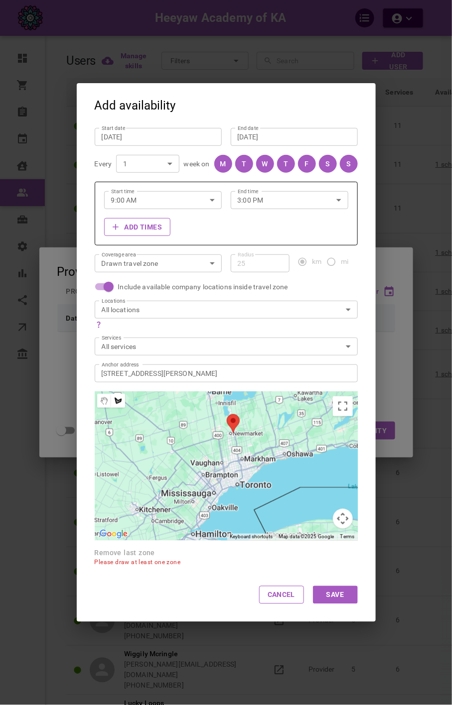
drag, startPoint x: 248, startPoint y: 450, endPoint x: 252, endPoint y: 420, distance: 30.1
click at [252, 420] on div at bounding box center [226, 465] width 263 height 149
drag, startPoint x: 167, startPoint y: 424, endPoint x: 267, endPoint y: 413, distance: 100.7
click at [173, 423] on div at bounding box center [226, 465] width 263 height 149
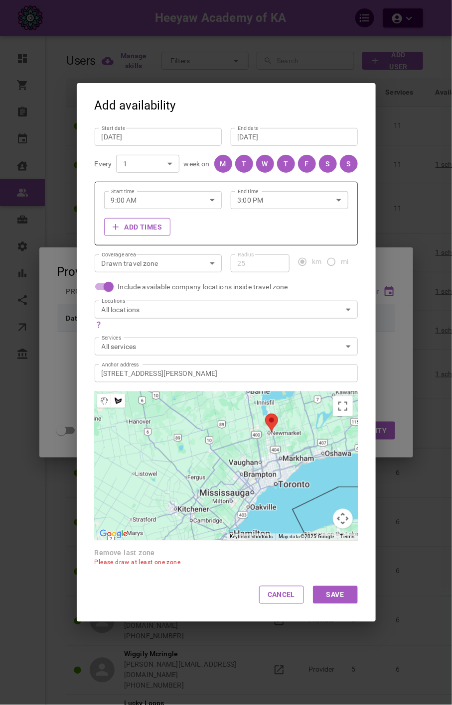
click at [222, 417] on div at bounding box center [226, 465] width 263 height 149
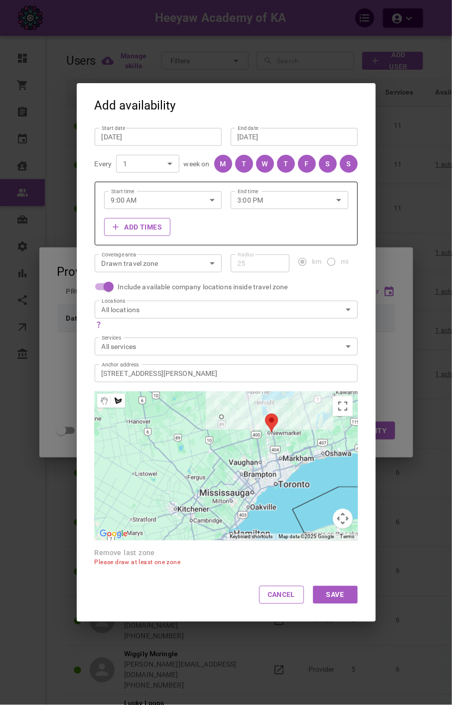
click at [312, 401] on div at bounding box center [226, 465] width 263 height 149
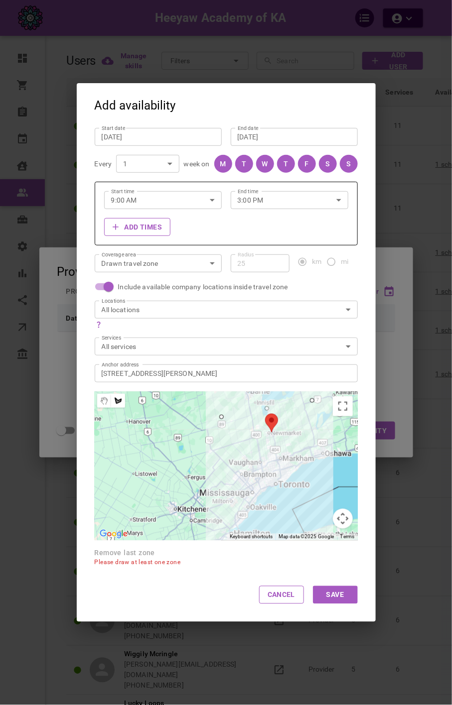
click at [317, 495] on div at bounding box center [226, 465] width 263 height 149
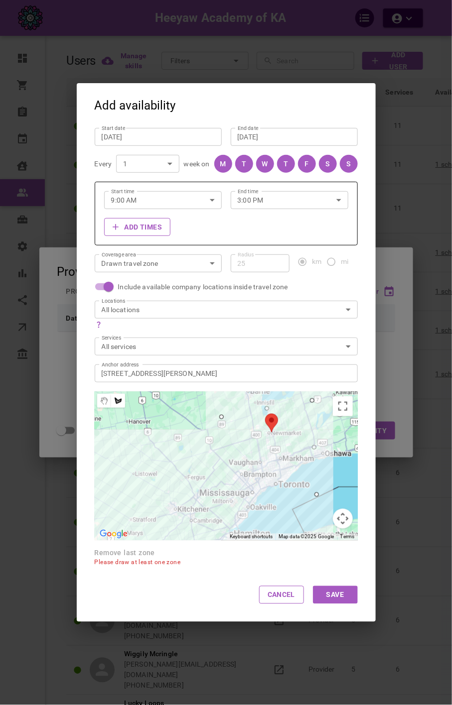
click at [205, 508] on div at bounding box center [226, 465] width 263 height 149
click at [224, 415] on div at bounding box center [226, 465] width 263 height 149
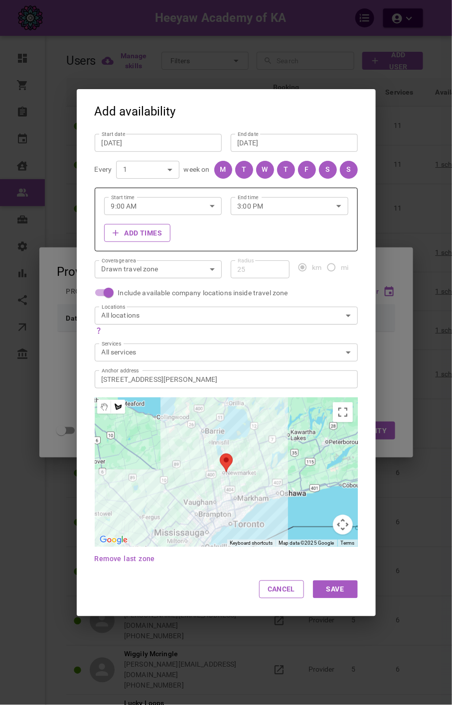
click at [326, 587] on button "Save" at bounding box center [335, 589] width 45 height 18
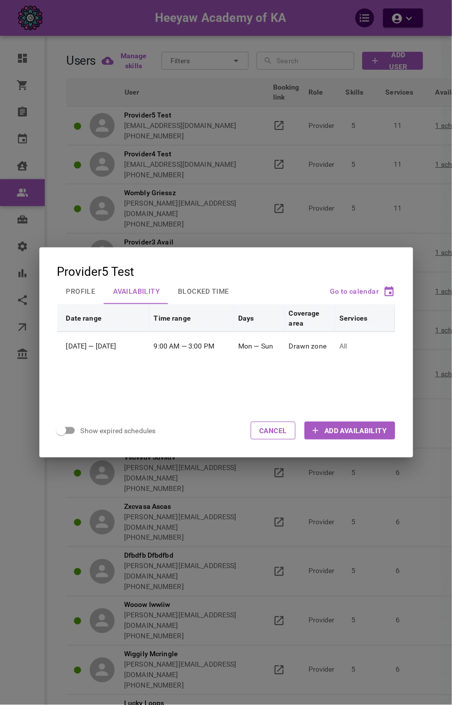
click at [263, 128] on div "Provider5 Test Profile Availability Blocked Time Go to calendar Date range Time…" at bounding box center [226, 352] width 452 height 705
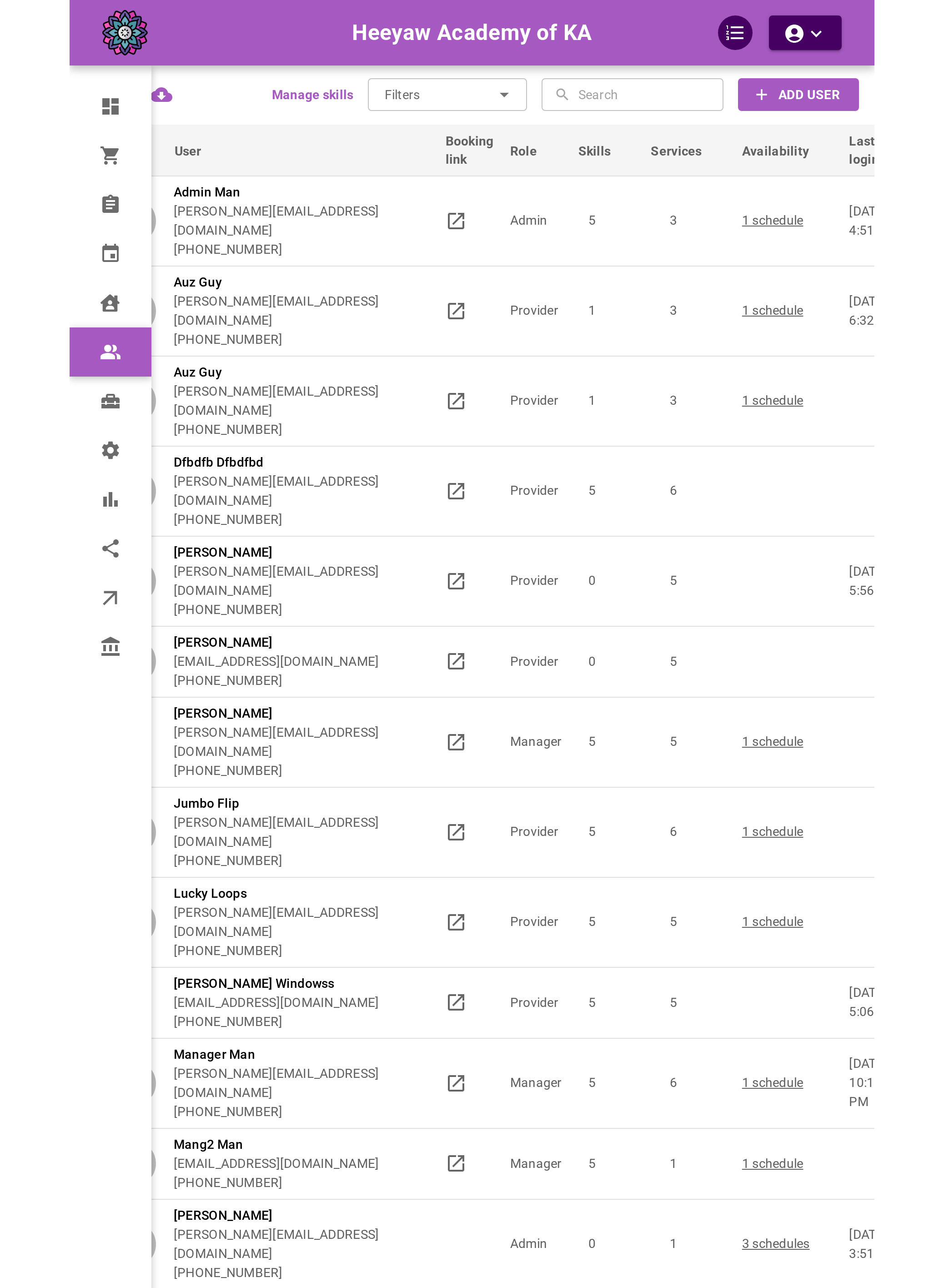
scroll to position [0, 10]
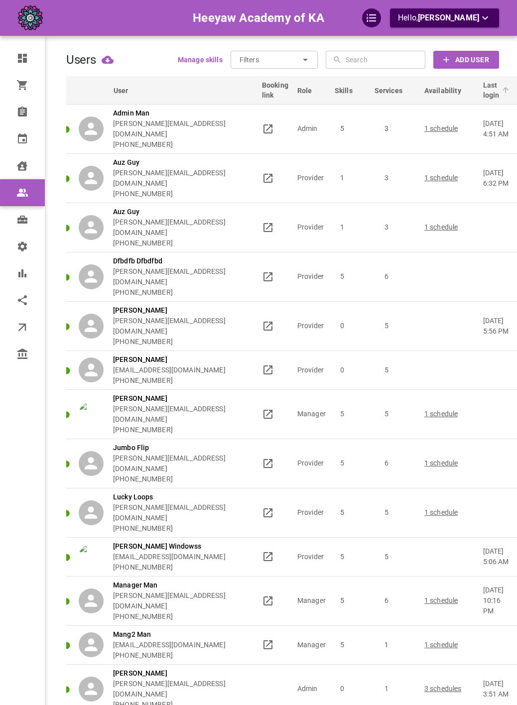
click at [451, 93] on span "Last login" at bounding box center [497, 90] width 29 height 20
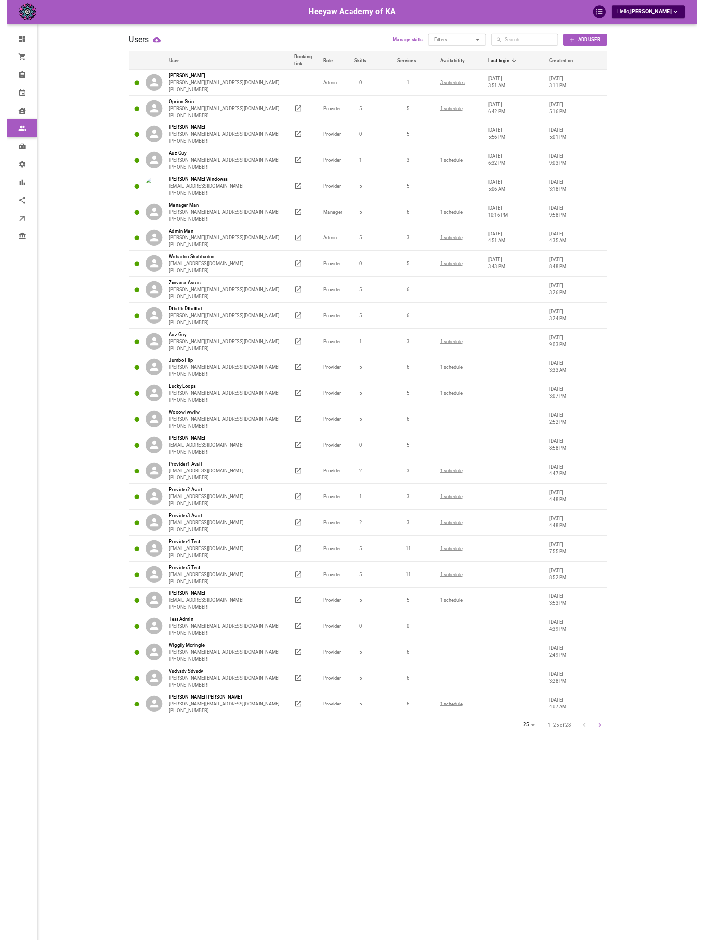
scroll to position [0, 0]
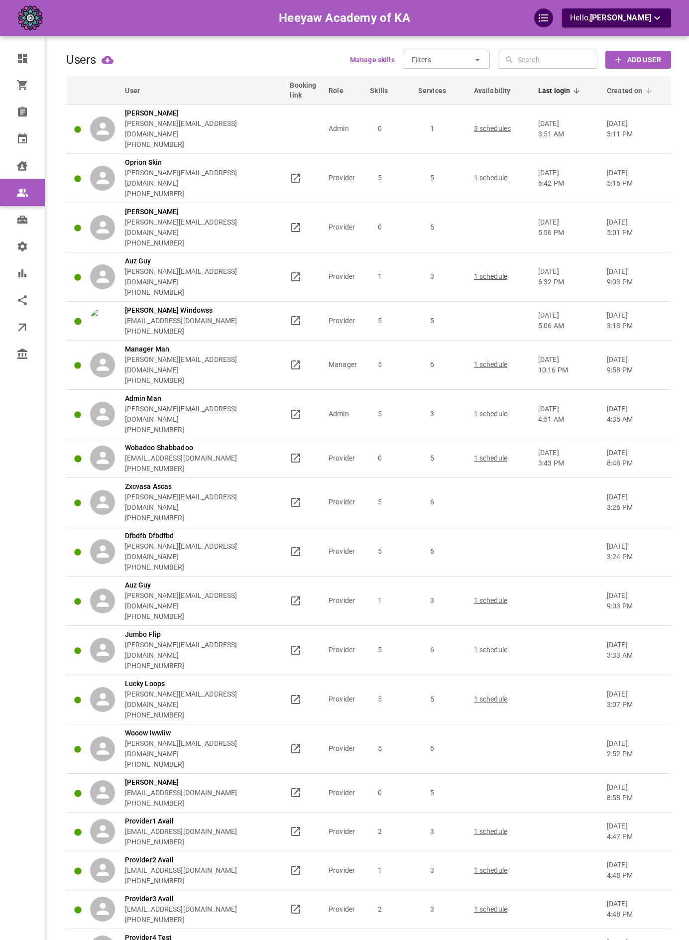
click at [451, 91] on span "Created on" at bounding box center [631, 91] width 49 height 10
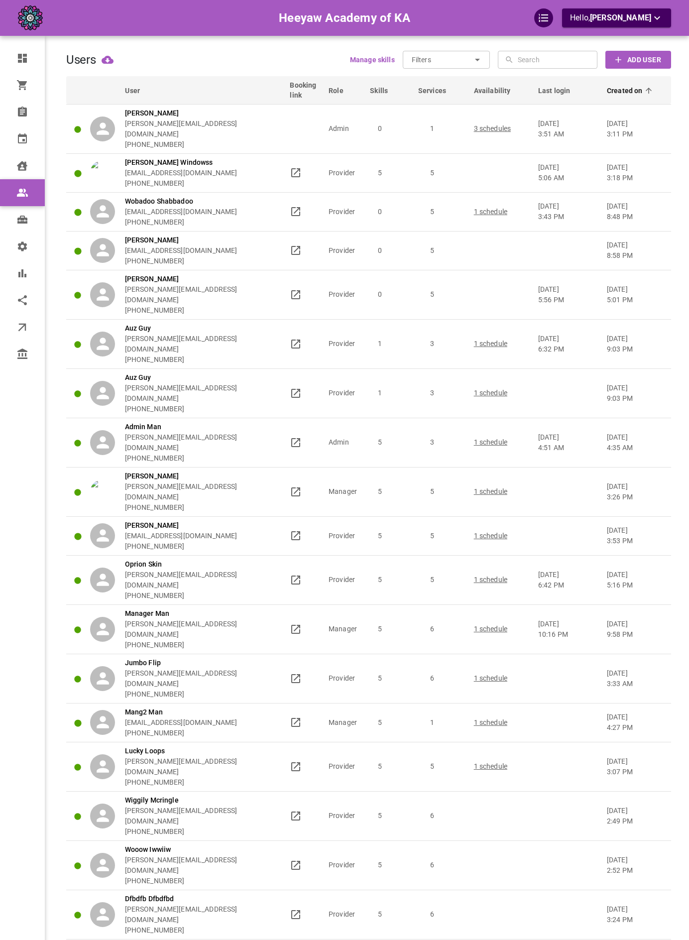
click at [451, 91] on span "Created on" at bounding box center [631, 91] width 49 height 10
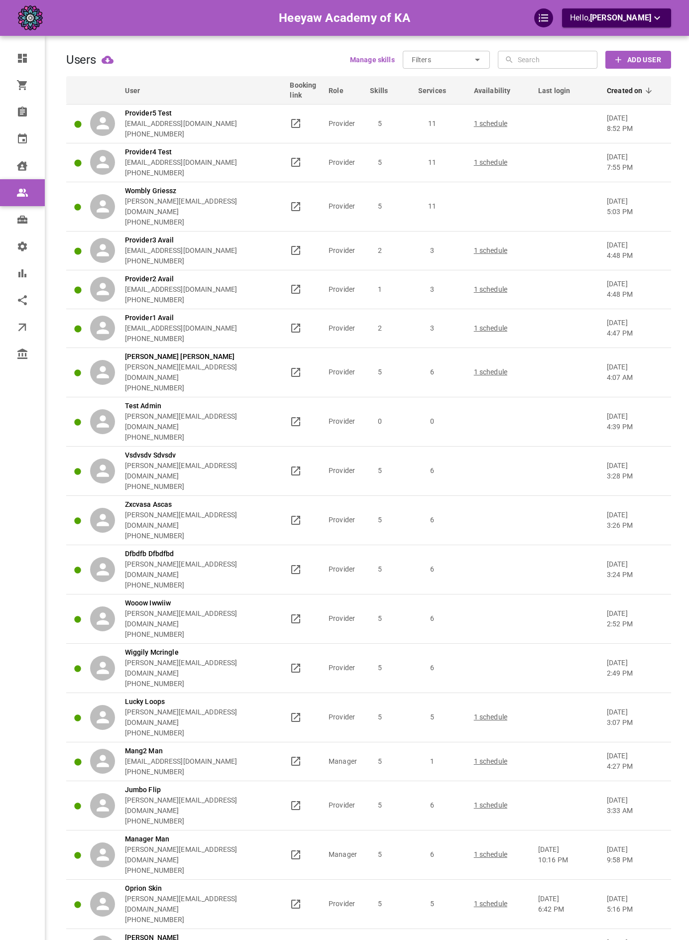
click at [451, 86] on span "Created on" at bounding box center [631, 91] width 49 height 10
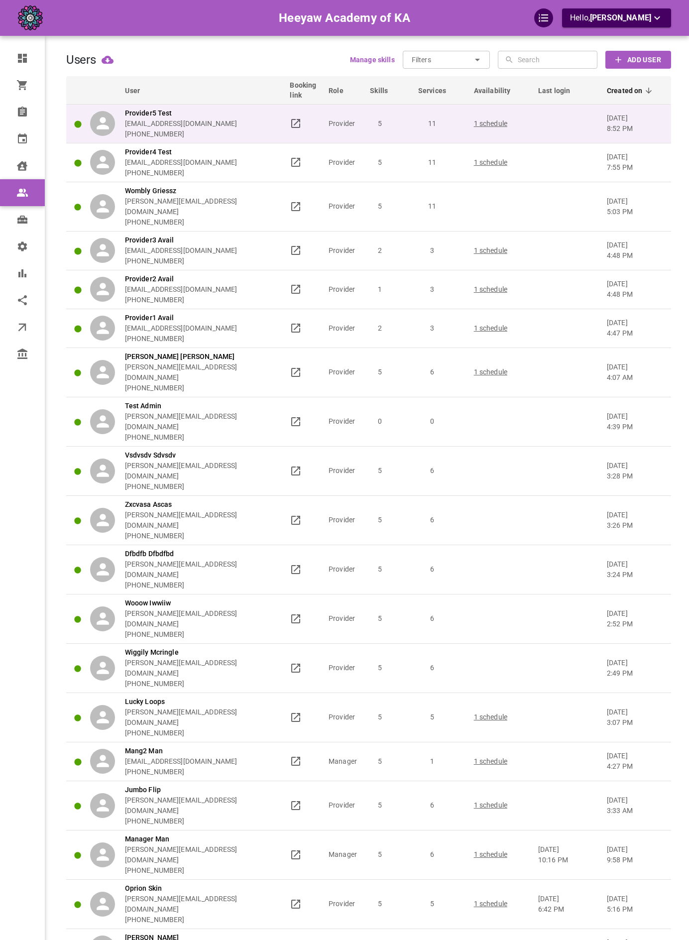
click at [257, 122] on div "Provider5 Test omar+heeyawpa5@gomarketbox.com +14168360759" at bounding box center [185, 123] width 191 height 31
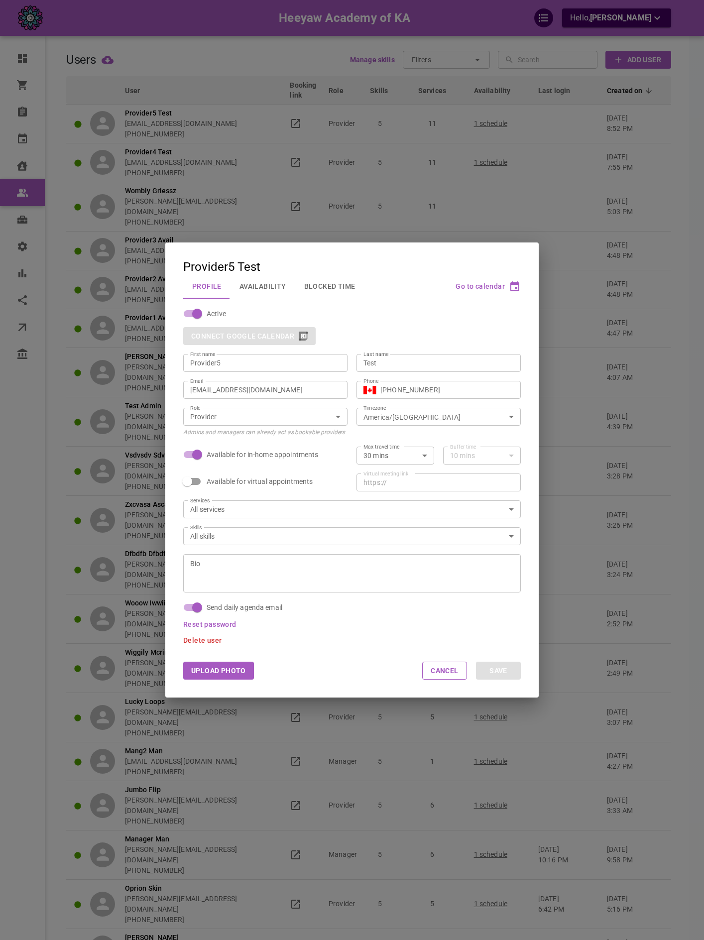
click at [267, 284] on button "Availability" at bounding box center [262, 286] width 65 height 26
